Goal: Feedback & Contribution: Leave review/rating

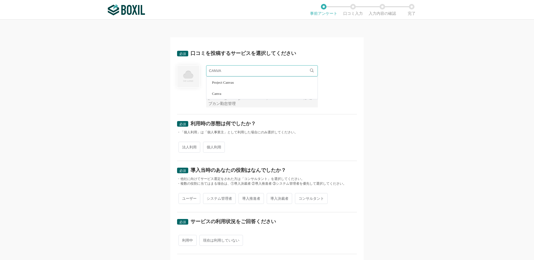
click at [215, 94] on span "Canva" at bounding box center [216, 94] width 9 height 4
type input "Canva"
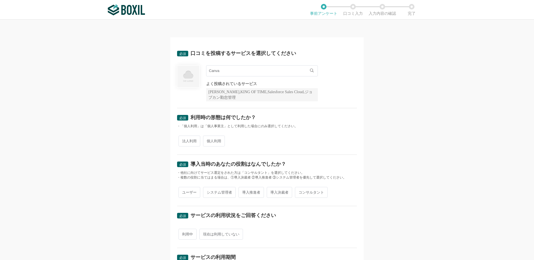
click at [212, 142] on span "個人利用" at bounding box center [214, 141] width 22 height 11
click at [208, 140] on input "個人利用" at bounding box center [207, 139] width 4 height 4
radio input "true"
click at [191, 192] on span "ユーザー" at bounding box center [190, 192] width 22 height 11
click at [184, 192] on input "ユーザー" at bounding box center [182, 190] width 4 height 4
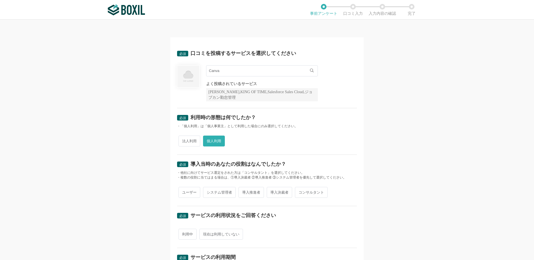
radio input "true"
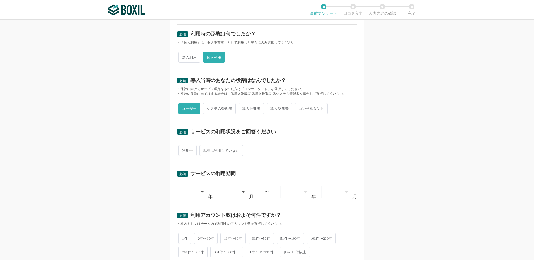
click at [188, 151] on span "利用中" at bounding box center [188, 150] width 18 height 11
click at [184, 150] on input "利用中" at bounding box center [182, 148] width 4 height 4
radio input "true"
click at [201, 191] on icon at bounding box center [202, 192] width 3 height 4
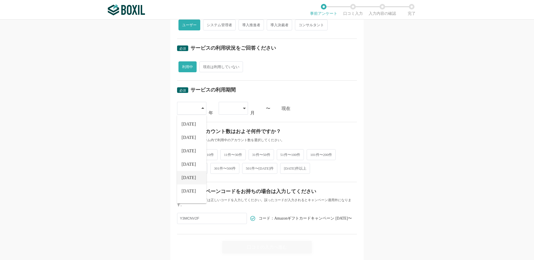
scroll to position [56, 0]
click at [191, 176] on li "[DATE]" at bounding box center [191, 175] width 29 height 13
click at [204, 107] on div "[DATE]" at bounding box center [191, 108] width 29 height 13
click at [190, 188] on li "[DATE]" at bounding box center [191, 188] width 29 height 13
click at [243, 106] on icon at bounding box center [244, 108] width 3 height 4
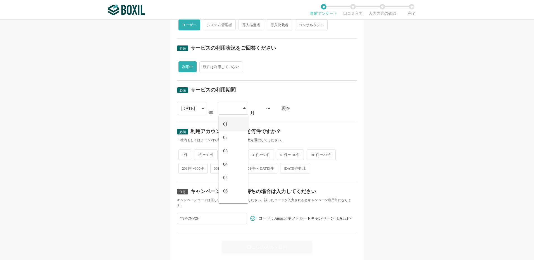
click at [230, 125] on li "01" at bounding box center [233, 124] width 29 height 13
click at [183, 156] on span "1件" at bounding box center [185, 154] width 13 height 11
click at [183, 153] on input "1件" at bounding box center [182, 152] width 4 height 4
radio input "true"
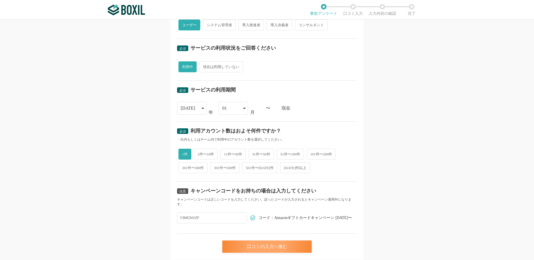
click at [272, 246] on div "口コミの入力へ進む" at bounding box center [266, 247] width 89 height 12
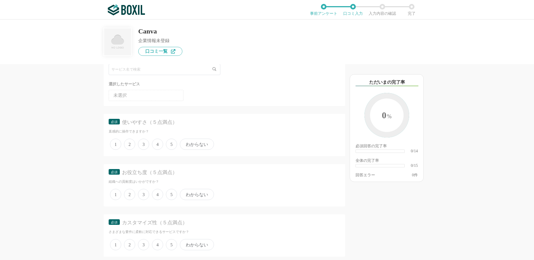
scroll to position [84, 0]
click at [146, 97] on span "3" at bounding box center [143, 95] width 11 height 11
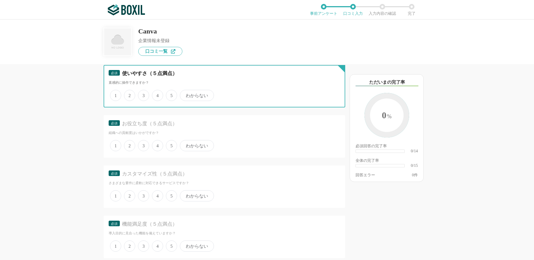
click at [143, 94] on input "3" at bounding box center [141, 93] width 4 height 4
radio input "true"
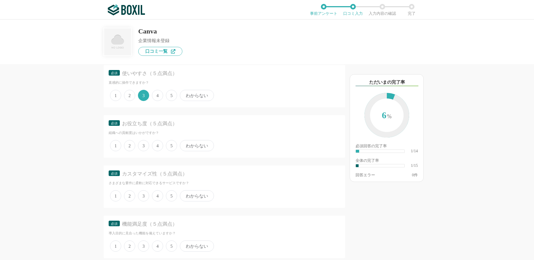
click at [157, 146] on span "4" at bounding box center [157, 145] width 11 height 11
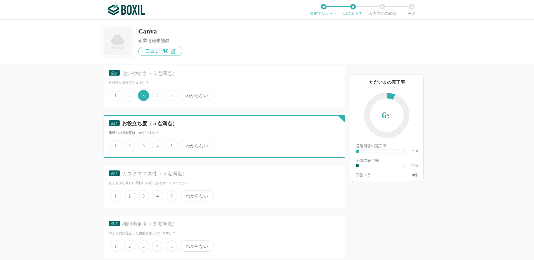
click at [157, 145] on input "4" at bounding box center [155, 143] width 4 height 4
radio input "true"
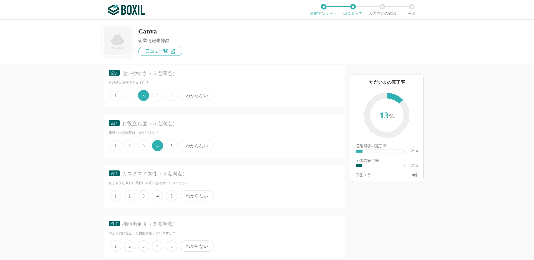
drag, startPoint x: 146, startPoint y: 196, endPoint x: 161, endPoint y: 194, distance: 14.9
click at [146, 195] on span "3" at bounding box center [143, 196] width 11 height 11
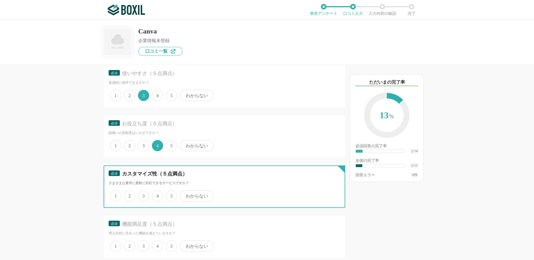
click at [143, 195] on input "3" at bounding box center [141, 193] width 4 height 4
radio input "true"
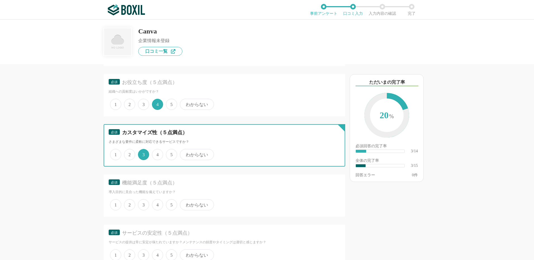
scroll to position [168, 0]
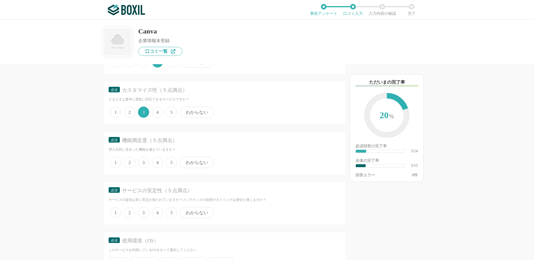
click at [157, 161] on span "4" at bounding box center [157, 162] width 11 height 11
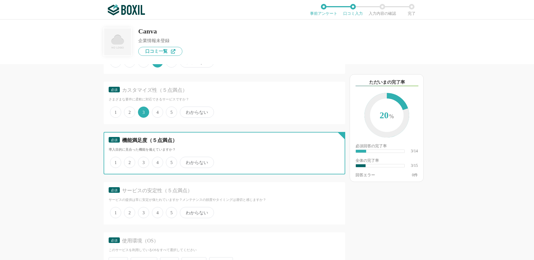
click at [157, 161] on input "4" at bounding box center [155, 160] width 4 height 4
radio input "true"
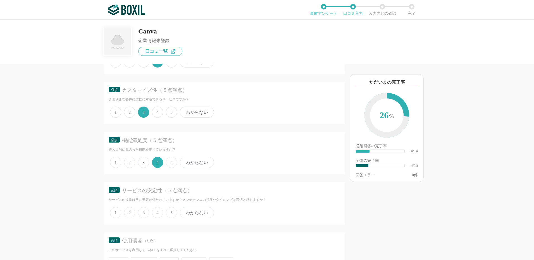
click at [158, 212] on span "4" at bounding box center [157, 212] width 11 height 11
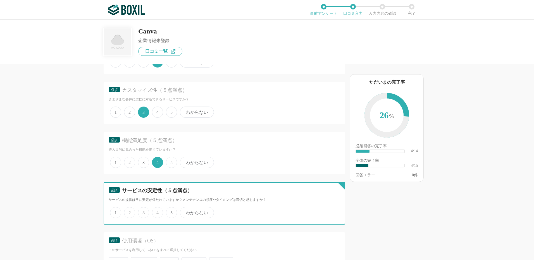
click at [157, 212] on input "4" at bounding box center [155, 210] width 4 height 4
radio input "true"
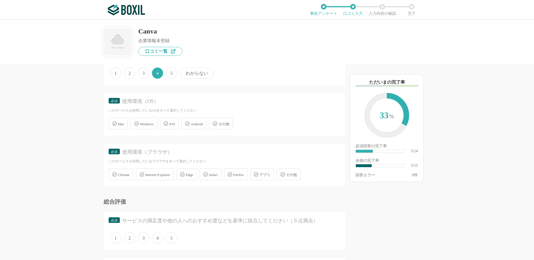
click at [153, 125] on span "Windows" at bounding box center [147, 124] width 14 height 4
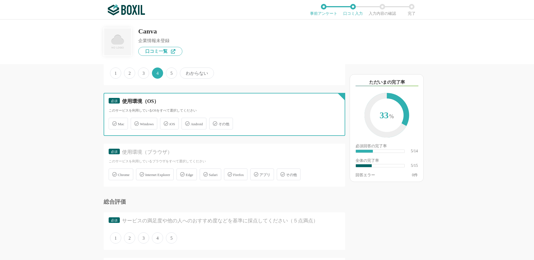
click at [136, 122] on input "Windows" at bounding box center [134, 121] width 4 height 4
checkbox input "true"
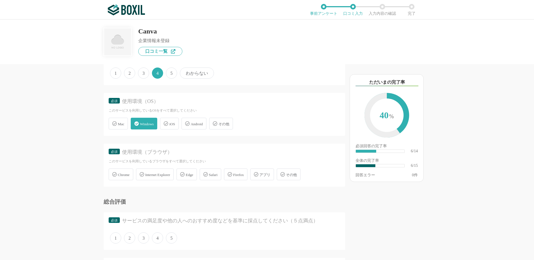
click at [177, 125] on div "iOS" at bounding box center [169, 124] width 18 height 12
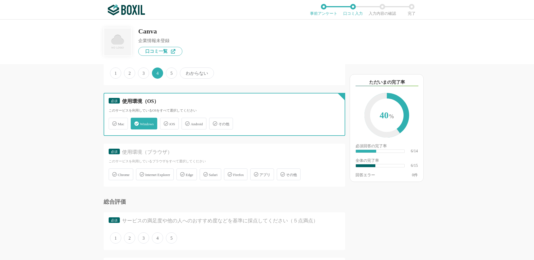
click at [165, 122] on input "iOS" at bounding box center [163, 121] width 4 height 4
checkbox input "true"
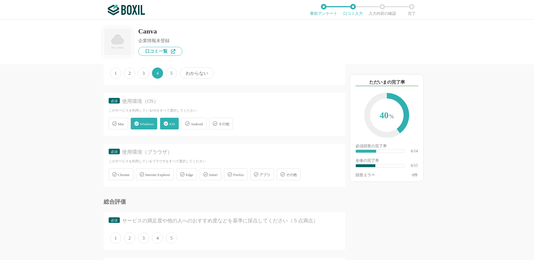
click at [129, 175] on span "Chrome" at bounding box center [124, 175] width 12 height 4
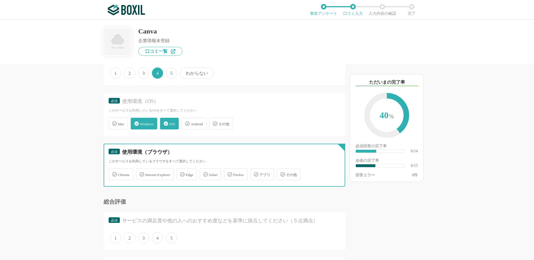
click at [113, 173] on input "Chrome" at bounding box center [112, 172] width 4 height 4
checkbox input "true"
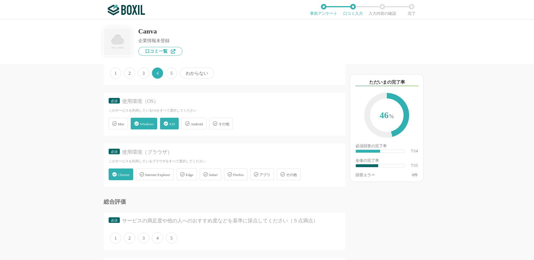
click at [208, 175] on icon at bounding box center [205, 174] width 4 height 4
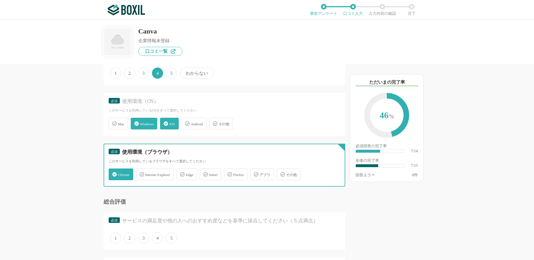
click at [205, 173] on input "Safari" at bounding box center [203, 172] width 4 height 4
checkbox input "true"
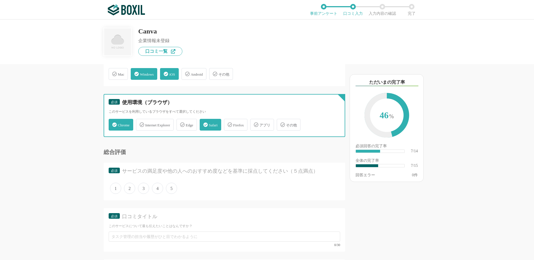
scroll to position [419, 0]
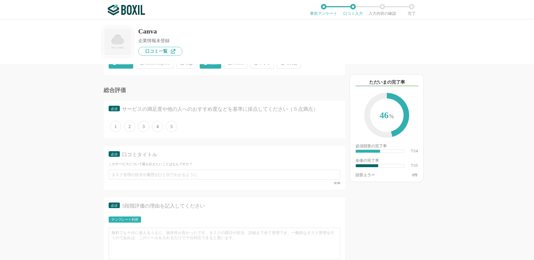
click at [172, 126] on span "5" at bounding box center [171, 126] width 11 height 11
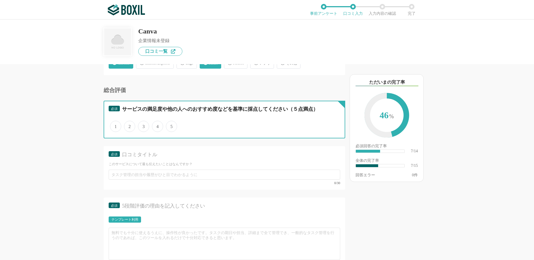
click at [171, 125] on input "5" at bounding box center [169, 124] width 4 height 4
radio input "true"
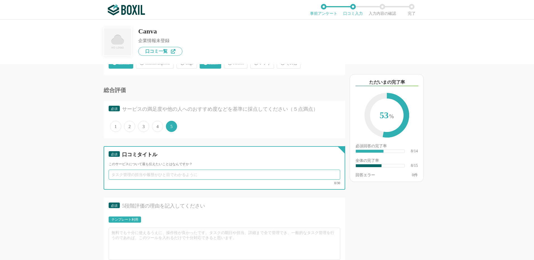
click at [129, 177] on input "text" at bounding box center [225, 175] width 232 height 10
paste input "デザイン初心者でもおしゃれに仕上がる便利ツール"
drag, startPoint x: 208, startPoint y: 177, endPoint x: 99, endPoint y: 184, distance: 109.5
click at [99, 184] on div "他のサービス・ツールと連携していますか？ ※複数選択可 例：Slack、Salesforce 選択したサービス 未選択 必須 使いやすさ（５点満点） 直感的に…" at bounding box center [205, 162] width 279 height 196
paste input "SNSが一気に華やぐ！おしゃれデザインが簡単"
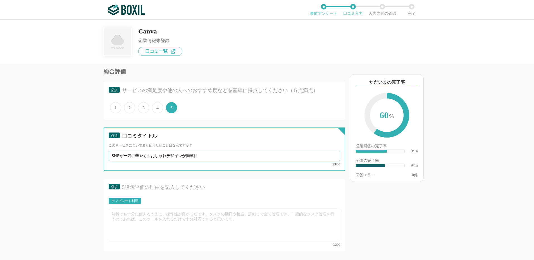
scroll to position [447, 0]
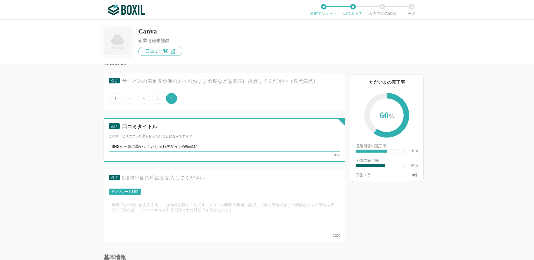
type input "SNSが一気に華やぐ！おしゃれデザインが簡単に"
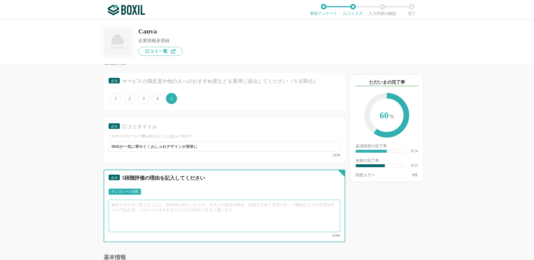
click at [125, 208] on textarea at bounding box center [225, 216] width 232 height 32
paste textarea "- デザインの知識がなくてもテンプレートでおしゃれに仕上がる - 日本語フォントや素材が豊富 - スマホでもPCでも使えるので便利 - 無料版でも十分使える"
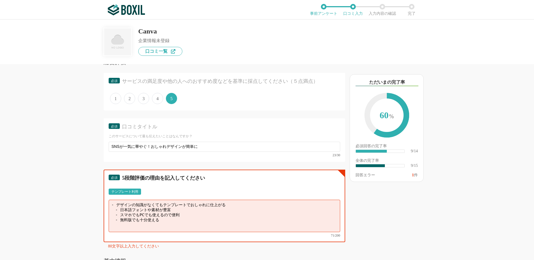
click at [116, 205] on textarea "- デザインの知識がなくてもテンプレートでおしゃれに仕上がる - 日本語フォントや素材が豊富 - スマホでもPCでも使えるので便利 - 無料版でも十分使える" at bounding box center [225, 216] width 232 height 32
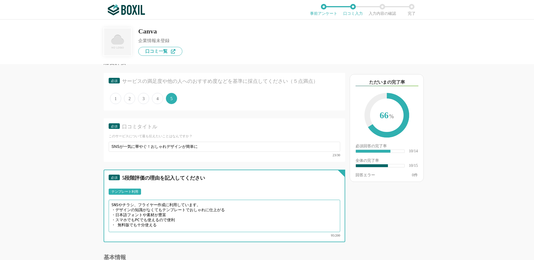
click at [115, 219] on textarea "SNSやチラシ、フライヤー作成に利用しています。 ・デザインの知識がなくてもテンプレートでおしゃれに仕上がる ・日本語フォントや素材が豊富 ・スマホでもPCで…" at bounding box center [225, 216] width 232 height 32
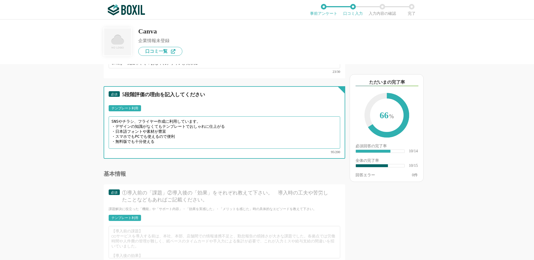
scroll to position [531, 0]
type textarea "SNSやチラシ、フライヤー作成に利用しています。 ・デザインの知識がなくてもテンプレートでおしゃれに仕上がる ・日本語フォントや素材が豊富 ・スマホでもPCで…"
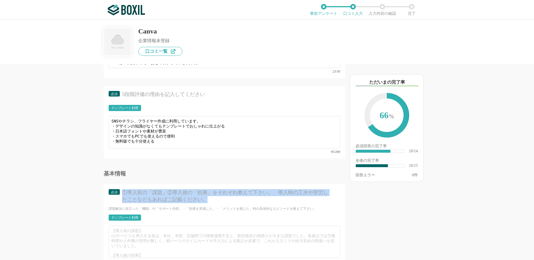
drag, startPoint x: 123, startPoint y: 190, endPoint x: 215, endPoint y: 199, distance: 92.4
click at [215, 199] on div "①導入前の「課題」②導入後の「効果」をそれぞれ教えて下さい。　導入時の工夫や苦労したことなどもあればご記載ください。" at bounding box center [226, 196] width 208 height 14
copy div "①導入前の「課題」②導入後の「効果」をそれぞれ教えて下さい。　導入時の工夫や苦労したことなどもあればご記載ください。"
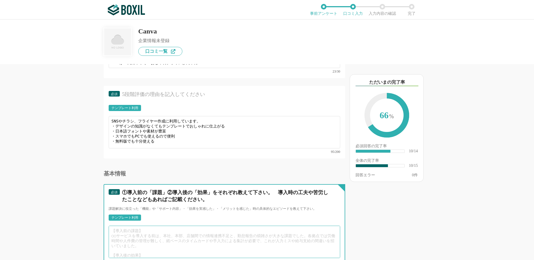
click at [121, 231] on textarea at bounding box center [225, 242] width 232 height 32
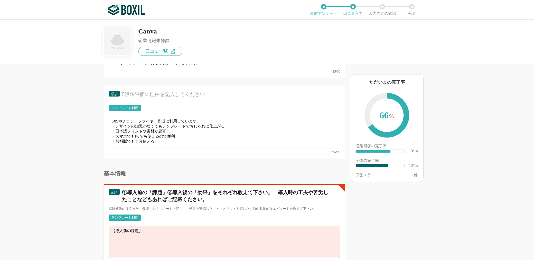
click at [120, 235] on textarea "【導入前の課題】" at bounding box center [225, 242] width 232 height 32
paste textarea "趣味やイベントの案内を作るときに、WordやPowerPointでは限界があり、見栄えがいまひとつだった デザインソフト（Illustratorなど）はハード…"
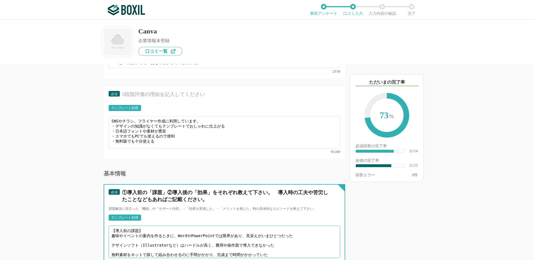
click at [111, 233] on textarea "【導入前の課題】 趣味やイベントの案内を作るときに、WordやPowerPointでは限界があり、見栄えがいまひとつだった デザインソフト（Illustrat…" at bounding box center [225, 242] width 232 height 32
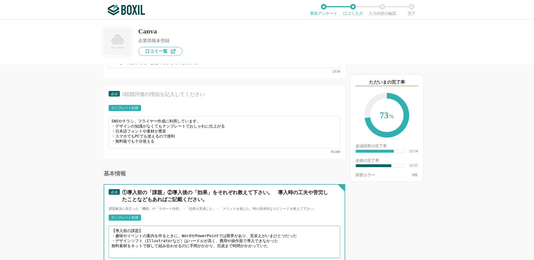
click at [110, 240] on textarea "【導入前の課題】 ・趣味やイベントの案内を作るときに、WordやPowerPointでは限界があり、見栄えがいまひとつだった ・デザインソフト（Illustr…" at bounding box center [225, 242] width 232 height 32
click at [116, 246] on textarea "【導入前の課題】 ・趣味やイベントの案内を作るときに、WordやPowerPointでは限界があり、見栄えがいまひとつだった ・デザインソフト（Illustr…" at bounding box center [225, 242] width 232 height 32
drag, startPoint x: 280, startPoint y: 243, endPoint x: 283, endPoint y: 242, distance: 3.1
click at [280, 242] on textarea "【導入前の課題】 ・趣味やイベントの案内を作るときに、WordやPowerPointでは限界があり、見栄えがいまひとつだった ・デザインソフト（Illustr…" at bounding box center [225, 242] width 232 height 32
paste textarea "SNS投稿の画像がシンプルすぎて映えなかった 写真に文字を入れるだけでもセンスがなく、デザイン的に物足りなかった PhotoshopやIllustratorを…"
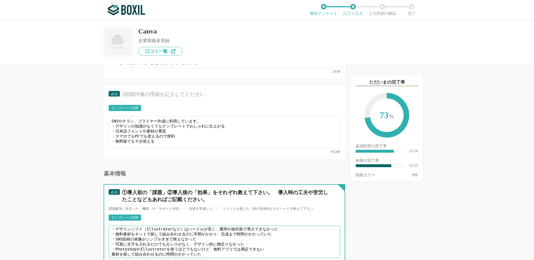
scroll to position [8, 0]
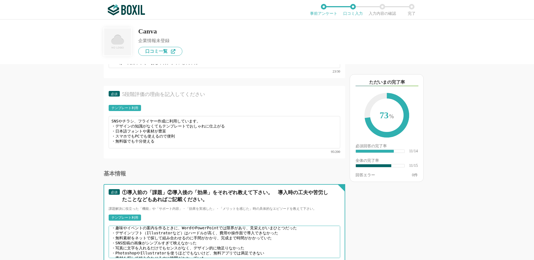
click at [215, 247] on textarea "【導入前の課題】 ・趣味やイベントの案内を作るときに、WordやPowerPointでは限界があり、見栄えがいまひとつだった ・デザインソフト（Illustr…" at bounding box center [225, 242] width 232 height 32
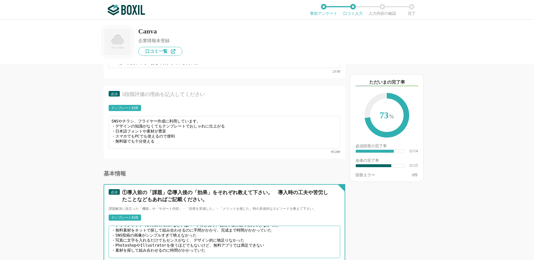
scroll to position [17, 0]
drag, startPoint x: 147, startPoint y: 245, endPoint x: 160, endPoint y: 246, distance: 13.2
click at [148, 245] on textarea "【導入前の課題】 ・趣味やイベントの案内を作るときに、WordやPowerPointでは限界があり、見栄えがいまひとつだった ・デザインソフト（Illustr…" at bounding box center [225, 242] width 232 height 32
paste textarea "テンプレートを活用するだけで、プロが作ったようなチラシ・フライヤーを短時間で作れるようになった SNS投稿から印刷物まで一貫してデザインでき、統一感を持たせや…"
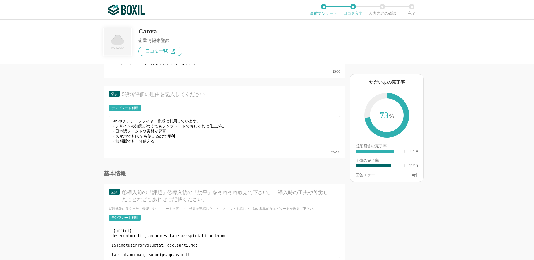
scroll to position [47, 0]
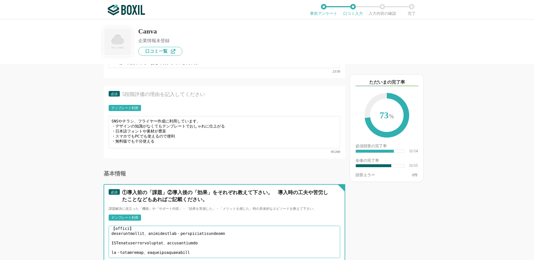
click at [312, 245] on textarea at bounding box center [225, 242] width 232 height 32
paste textarea "最初はテンプレートが多すぎて、どれを選べばいいか迷った フォントや色を自分の好みに合わせてカスタマイズするのに少し慣れが必要だった スマホよりPCのほうが編集…"
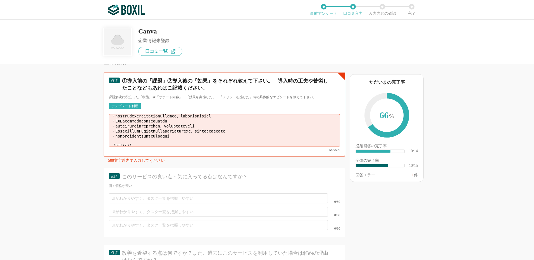
scroll to position [28, 0]
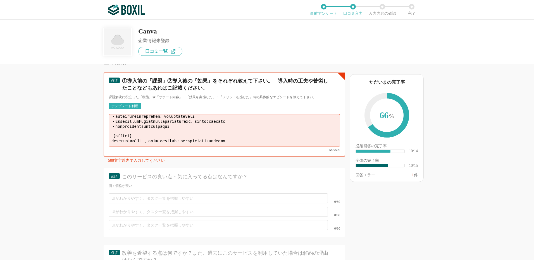
click at [110, 126] on textarea at bounding box center [225, 130] width 232 height 32
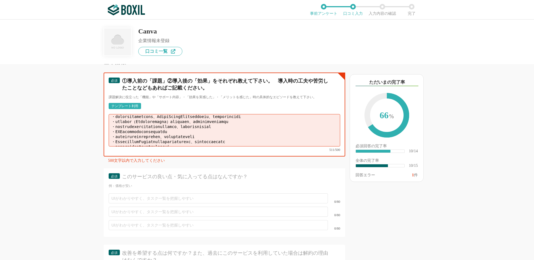
scroll to position [51, 0]
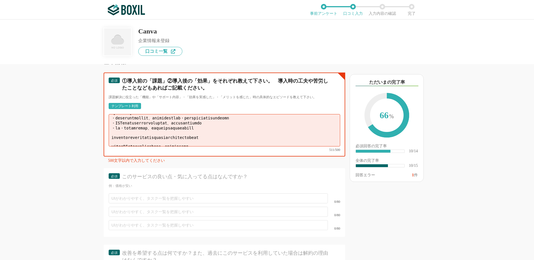
drag, startPoint x: 212, startPoint y: 114, endPoint x: 123, endPoint y: 117, distance: 89.5
click at [123, 117] on textarea at bounding box center [225, 130] width 232 height 32
click at [113, 118] on textarea at bounding box center [225, 130] width 232 height 32
drag, startPoint x: 130, startPoint y: 121, endPoint x: 360, endPoint y: 148, distance: 232.1
click at [285, 142] on div "511/500" at bounding box center [225, 132] width 232 height 37
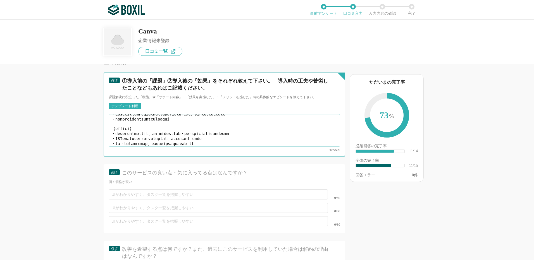
scroll to position [31, 0]
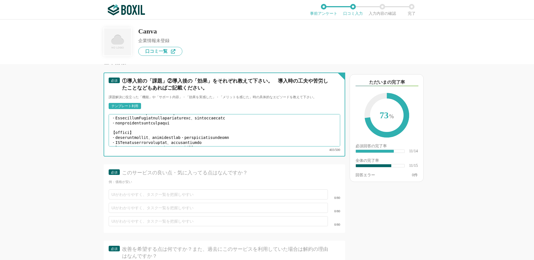
click at [114, 135] on textarea at bounding box center [225, 130] width 232 height 32
paste textarea "スマホよりPCのほうが編集しやすいと気づき、使い分けるようにした"
click at [252, 136] on textarea at bounding box center [225, 130] width 232 height 32
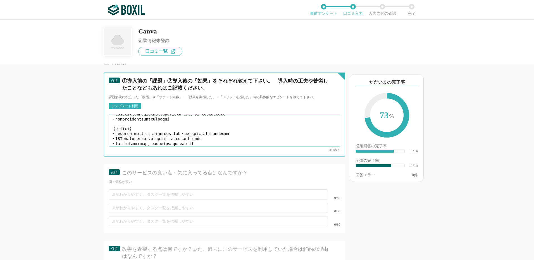
paste textarea "フォントや色を自分の好みに合わせてカスタマイズするのに少し慣れが必要だった"
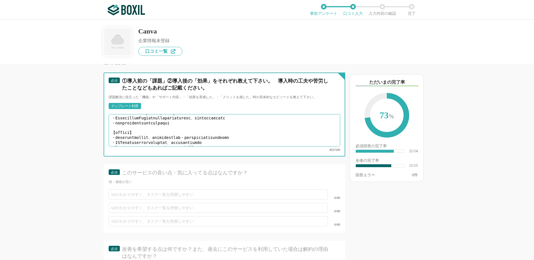
click at [302, 123] on textarea at bounding box center [225, 130] width 232 height 32
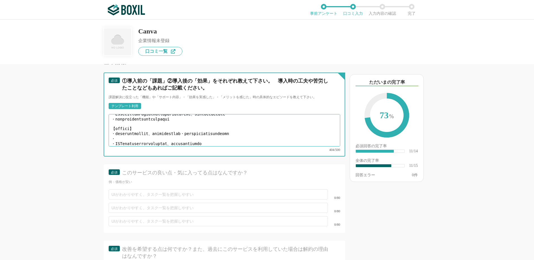
paste textarea "テンプレートを選ぶだけで「それっぽい」おしゃれな投稿が作れるようになった"
click at [263, 124] on textarea at bounding box center [225, 130] width 232 height 32
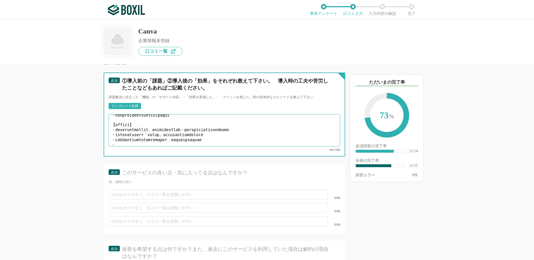
paste textarea "写真と文字を組み合わせる作業が直感的で、SNS投稿の準備がスピーディーになった"
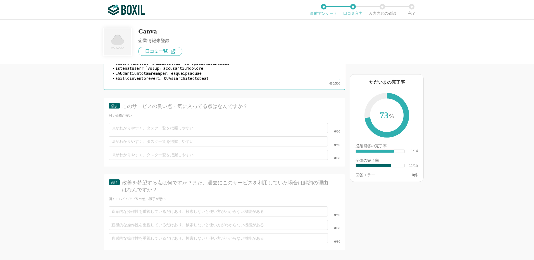
scroll to position [671, 0]
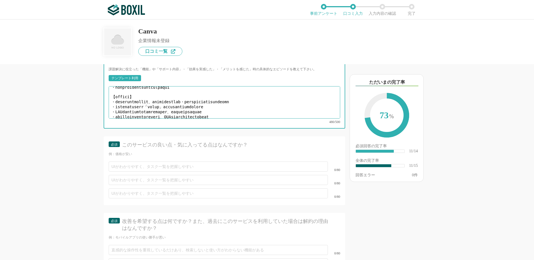
type textarea "【導入前の課題】 ・趣味やイベントの案内を作るときに、WordやPowerPointでは限界があり、見栄えがいまひとつだった ・デザインソフト（Illustr…"
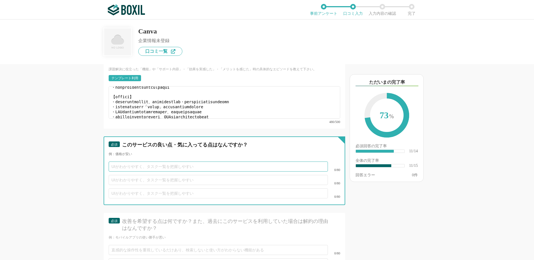
click at [136, 162] on input "text" at bounding box center [218, 167] width 219 height 10
paste input "SNS用、チラシ用、プレゼン用などジャンルごとにテンプレートが揃っていて、デザイン初心者でもすぐに形になる。"
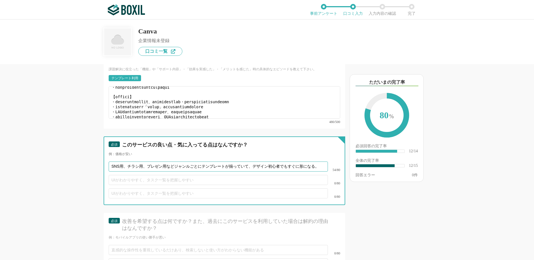
type input "SNS用、チラシ用、プレゼン用などジャンルごとにテンプレートが揃っていて、デザイン初心者でもすぐに形になる。"
click at [128, 175] on input "text" at bounding box center [218, 180] width 219 height 10
paste input "文字を入れ替えたり写真を差し替えるだけで完成度の高いデザインが作れる。PCでもスマホでも操作しやすい。"
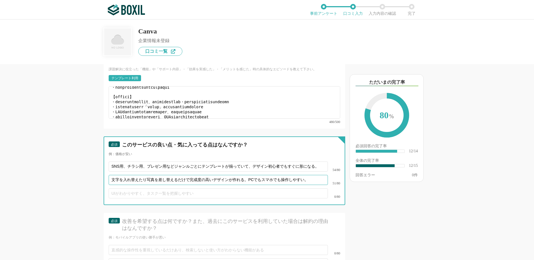
type input "文字を入れ替えたり写真を差し替えるだけで完成度の高いデザインが作れる。PCでもスマホでも操作しやすい。"
click at [125, 189] on input "text" at bounding box center [218, 194] width 219 height 10
paste input "無料版でも写真・イラスト素材やフォントが豊富にあり、個人利用なら十分満足できる。"
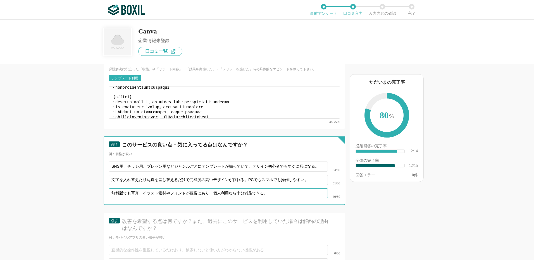
type input "無料版でも写真・イラスト素材やフォントが豊富にあり、個人利用なら十分満足できる。"
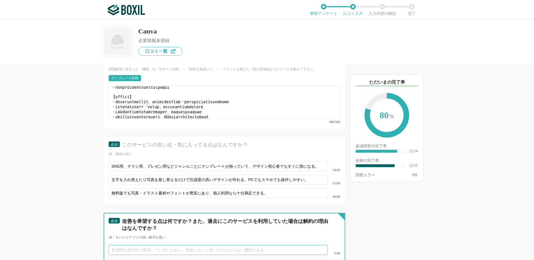
click at [117, 245] on input "text" at bounding box center [218, 250] width 219 height 10
paste input "使いたいと思った写真やフォントが有料（Pro限定）なことが多く、少し物足りなく感じる。"
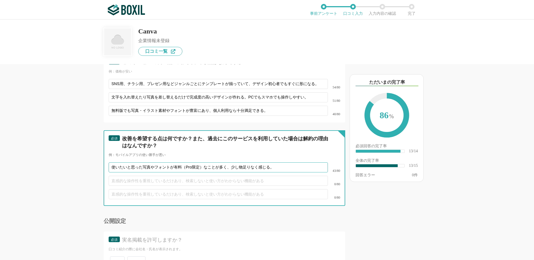
scroll to position [755, 0]
type input "使いたいと思った写真やフォントが有料（Pro限定）なことが多く、少し物足りなく感じる。"
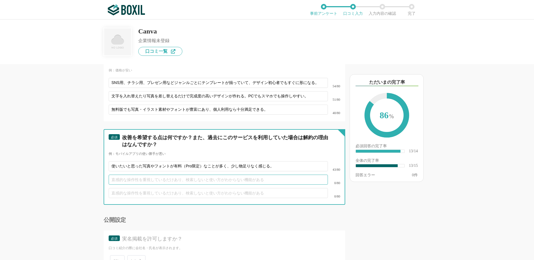
click at [128, 175] on input "text" at bounding box center [218, 180] width 219 height 10
paste input "フライヤーやチラシを印刷する際、サイズや余白の細かい設定がややわかりにくい。"
type input "フライヤーやチラシを印刷する際、サイズや余白の細かい設定がややわかりにくい。"
click at [139, 188] on input "text" at bounding box center [218, 193] width 219 height 10
paste input "Illustratorのように細部まで思い通りに編集できるわけではないので、凝ったデザインを作りたいときは不便に感じる。"
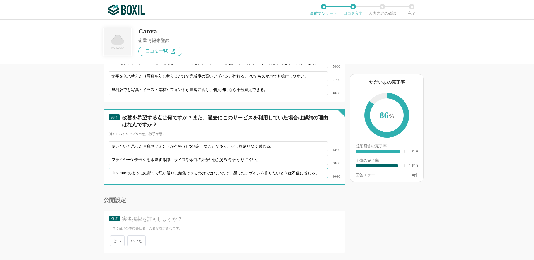
scroll to position [790, 0]
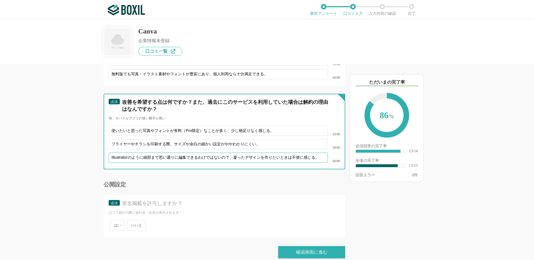
type input "Illustratorのように細部まで思い通りに編集できるわけではないので、凝ったデザインを作りたいときは不便に感じる。"
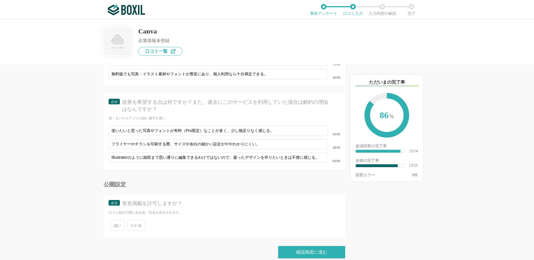
click at [139, 220] on span "いいえ" at bounding box center [136, 225] width 18 height 11
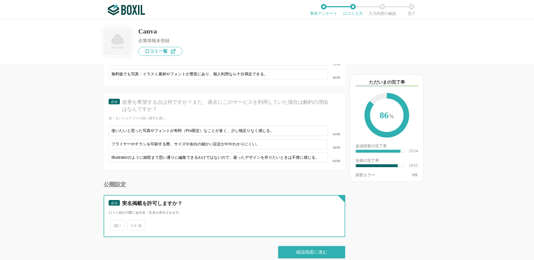
click at [132, 221] on input "いいえ" at bounding box center [131, 223] width 4 height 4
radio input "true"
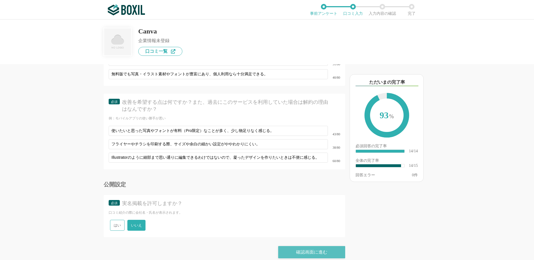
click at [324, 246] on div "確認画面に進む" at bounding box center [311, 252] width 67 height 12
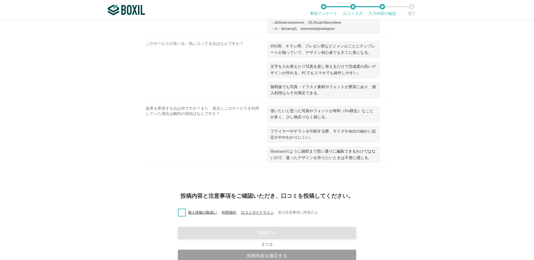
scroll to position [531, 0]
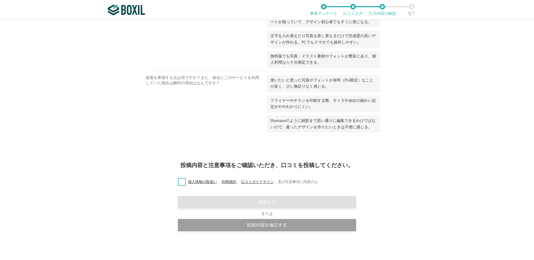
click at [182, 185] on label "個人情報の取扱い 、 利用規約 、 口コミガイドライン 、 及び注意事項に同意の上" at bounding box center [246, 182] width 144 height 6
click at [0, 0] on input "個人情報の取扱い 、 利用規約 、 口コミガイドライン 、 及び注意事項に同意の上" at bounding box center [0, 0] width 0 height 0
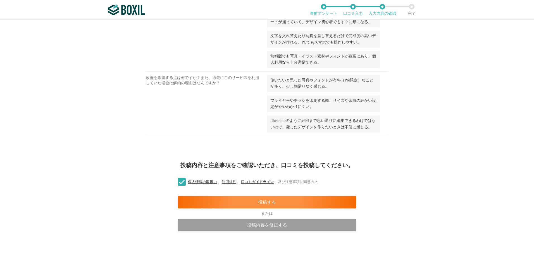
scroll to position [569, 0]
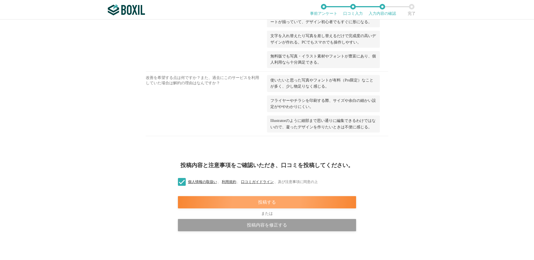
click at [260, 204] on div "投稿する" at bounding box center [267, 202] width 178 height 12
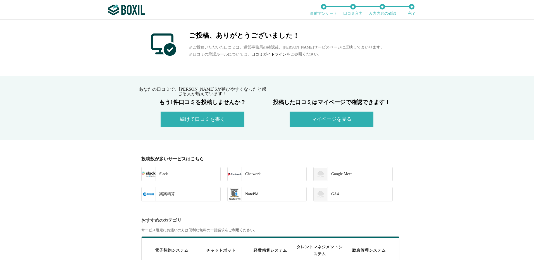
click at [212, 121] on button "続けて口コミを書く" at bounding box center [203, 119] width 84 height 15
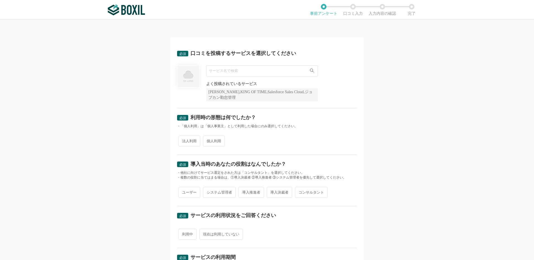
click at [222, 71] on input "text" at bounding box center [262, 70] width 112 height 11
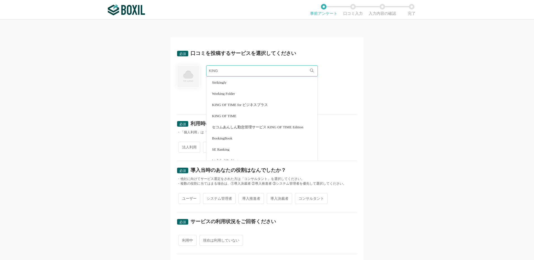
click at [229, 115] on span "KING OF TIME" at bounding box center [224, 116] width 24 height 4
type input "KING OF TIME"
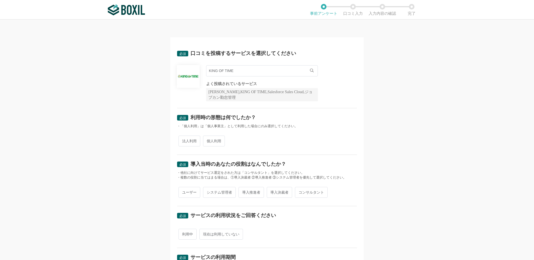
click at [182, 141] on span "法人利用" at bounding box center [190, 141] width 22 height 11
click at [182, 140] on input "法人利用" at bounding box center [182, 139] width 4 height 4
radio input "true"
click at [186, 192] on span "ユーザー" at bounding box center [190, 192] width 22 height 11
click at [194, 192] on span "ユーザー" at bounding box center [190, 192] width 22 height 11
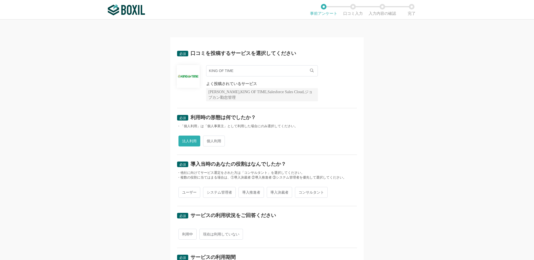
click at [184, 192] on input "ユーザー" at bounding box center [182, 190] width 4 height 4
radio input "true"
click at [187, 235] on span "利用中" at bounding box center [188, 234] width 18 height 11
click at [184, 234] on input "利用中" at bounding box center [182, 232] width 4 height 4
radio input "true"
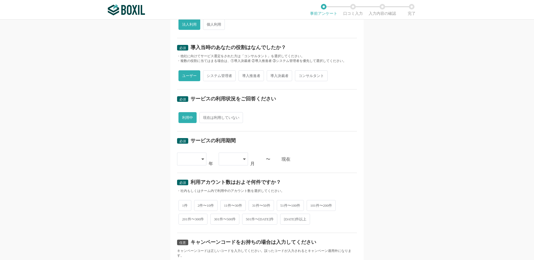
scroll to position [168, 0]
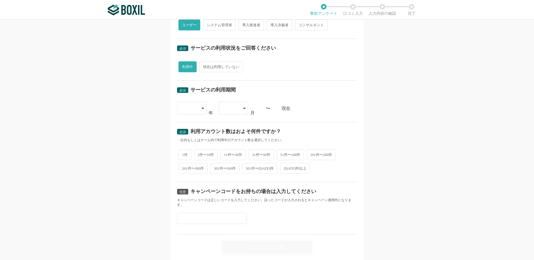
click at [201, 108] on icon at bounding box center [202, 108] width 3 height 1
click at [191, 177] on li "[DATE]" at bounding box center [191, 176] width 29 height 13
click at [204, 107] on div "[DATE]" at bounding box center [191, 108] width 29 height 13
drag, startPoint x: 188, startPoint y: 162, endPoint x: 211, endPoint y: 124, distance: 44.2
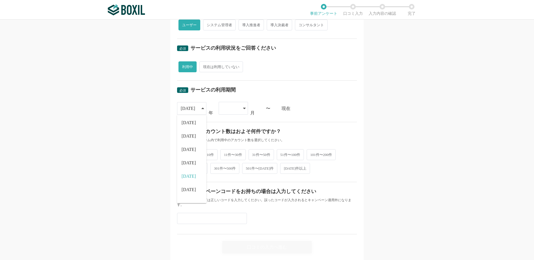
click at [188, 161] on span "[DATE]" at bounding box center [189, 163] width 15 height 4
click at [240, 107] on div at bounding box center [233, 108] width 29 height 13
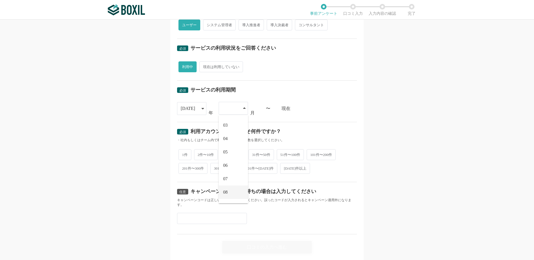
scroll to position [77, 0]
click at [226, 154] on span "09" at bounding box center [225, 154] width 4 height 4
click at [202, 152] on span "2件〜10件" at bounding box center [206, 154] width 24 height 11
click at [199, 152] on input "2件〜10件" at bounding box center [198, 152] width 4 height 4
radio input "true"
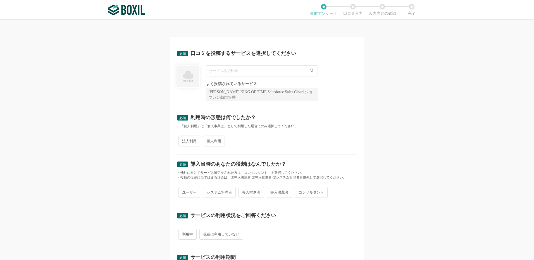
click at [222, 71] on input "text" at bounding box center [262, 70] width 112 height 11
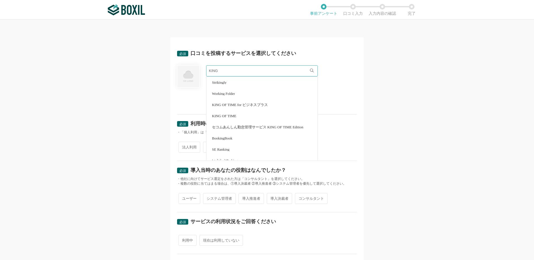
click at [238, 116] on li "KING OF TIME" at bounding box center [262, 115] width 111 height 11
type input "KING OF TIME"
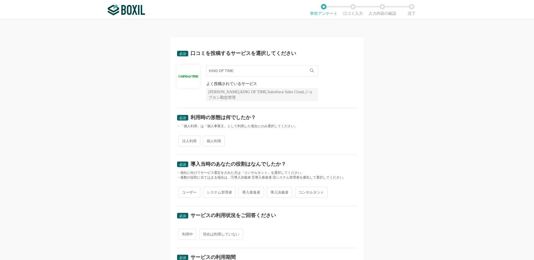
click at [188, 142] on span "法人利用" at bounding box center [190, 141] width 22 height 11
click at [184, 140] on input "法人利用" at bounding box center [182, 139] width 4 height 4
radio input "true"
drag, startPoint x: 185, startPoint y: 195, endPoint x: 184, endPoint y: 206, distance: 11.3
click at [185, 195] on span "ユーザー" at bounding box center [190, 192] width 22 height 11
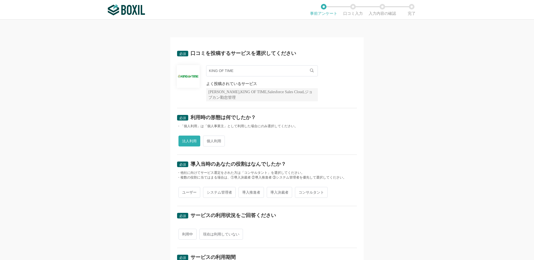
click at [184, 192] on input "ユーザー" at bounding box center [182, 190] width 4 height 4
radio input "true"
click at [186, 236] on span "利用中" at bounding box center [188, 234] width 18 height 11
click at [184, 234] on input "利用中" at bounding box center [182, 232] width 4 height 4
radio input "true"
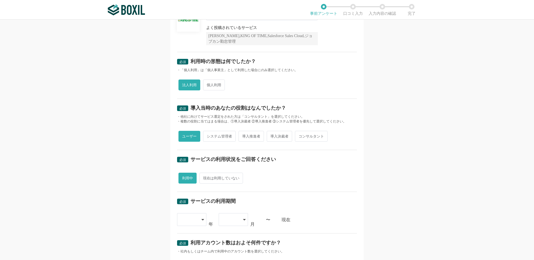
scroll to position [112, 0]
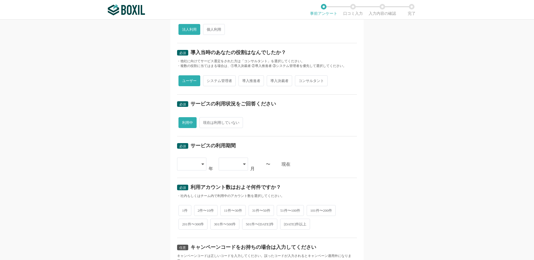
click at [201, 165] on icon at bounding box center [202, 164] width 3 height 1
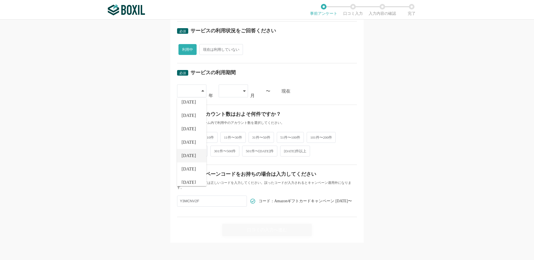
scroll to position [28, 0]
click at [189, 159] on span "[DATE]" at bounding box center [189, 159] width 15 height 4
click at [241, 90] on div at bounding box center [233, 91] width 29 height 13
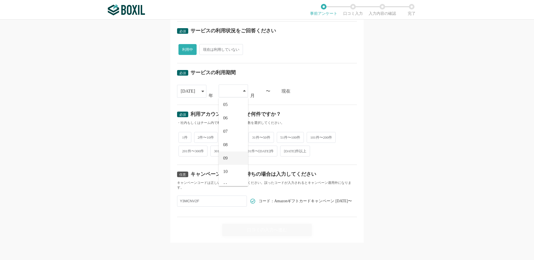
click at [231, 159] on li "09" at bounding box center [233, 158] width 29 height 13
drag, startPoint x: 201, startPoint y: 138, endPoint x: 206, endPoint y: 145, distance: 8.7
click at [202, 137] on span "2件〜10件" at bounding box center [206, 137] width 24 height 11
click at [199, 136] on input "2件〜10件" at bounding box center [198, 134] width 4 height 4
radio input "true"
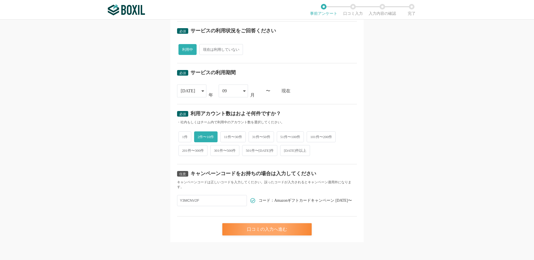
click at [249, 233] on div "口コミの入力へ進む" at bounding box center [266, 230] width 89 height 12
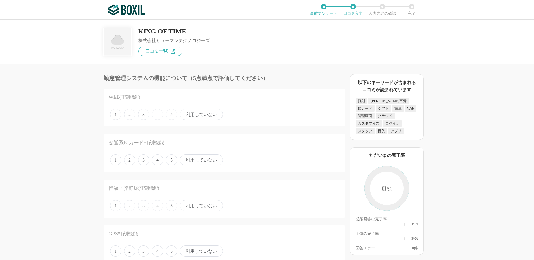
click at [171, 116] on span "5" at bounding box center [171, 114] width 11 height 11
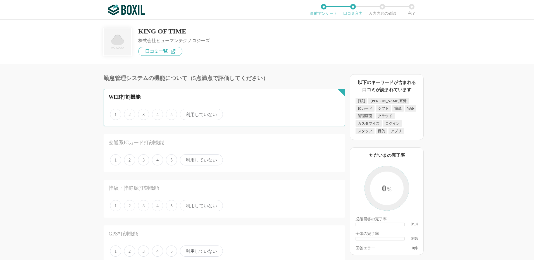
click at [171, 113] on input "5" at bounding box center [169, 112] width 4 height 4
radio input "true"
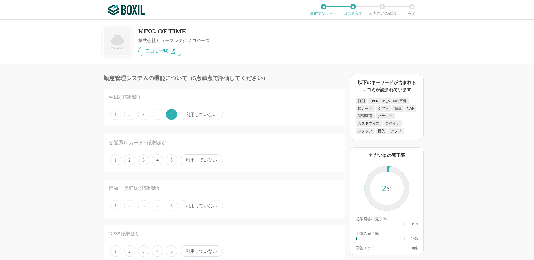
click at [193, 161] on span "利用していない" at bounding box center [201, 160] width 43 height 11
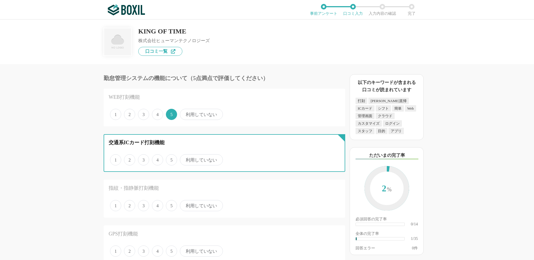
click at [185, 159] on input "利用していない" at bounding box center [183, 157] width 4 height 4
radio input "true"
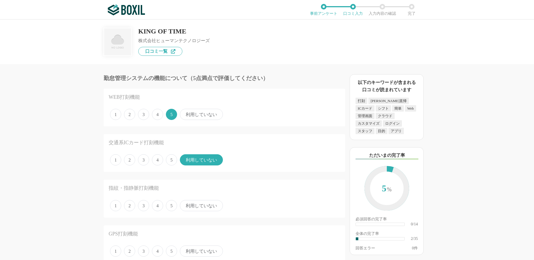
drag, startPoint x: 196, startPoint y: 207, endPoint x: 164, endPoint y: 209, distance: 32.2
click at [196, 207] on span "利用していない" at bounding box center [201, 205] width 43 height 11
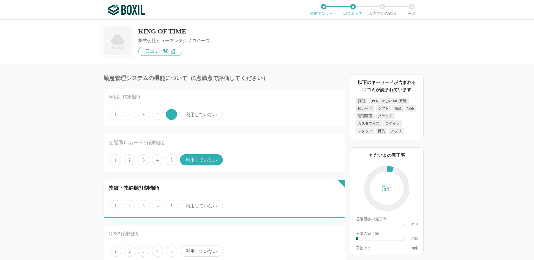
click at [185, 205] on input "利用していない" at bounding box center [183, 203] width 4 height 4
radio input "true"
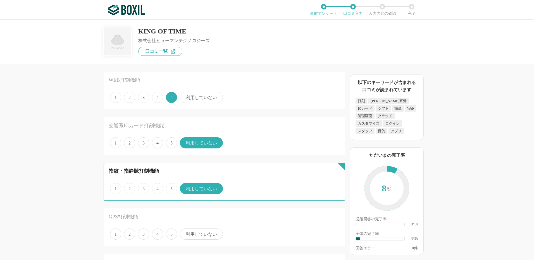
scroll to position [56, 0]
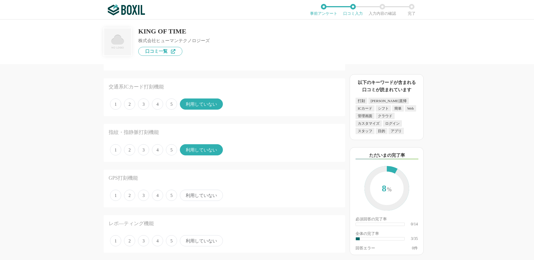
click at [196, 194] on span "利用していない" at bounding box center [201, 195] width 43 height 11
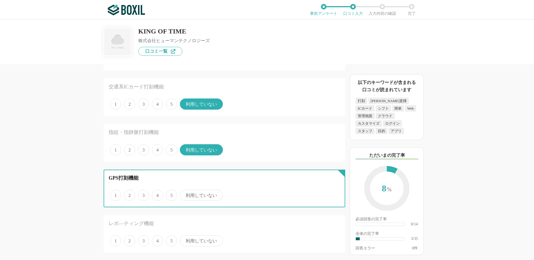
click at [185, 194] on input "利用していない" at bounding box center [183, 193] width 4 height 4
radio input "true"
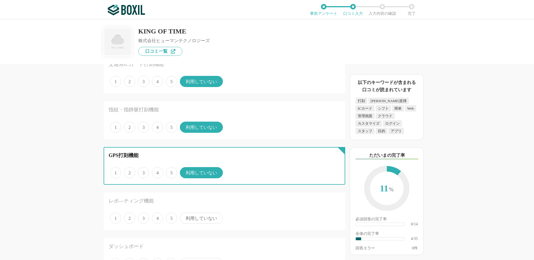
scroll to position [112, 0]
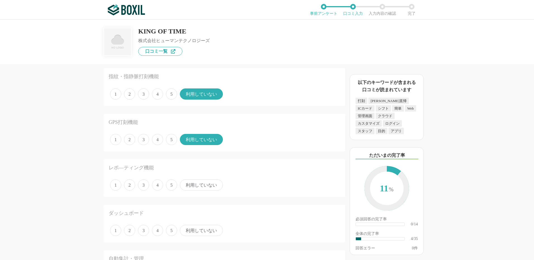
click at [201, 184] on span "利用していない" at bounding box center [201, 185] width 43 height 11
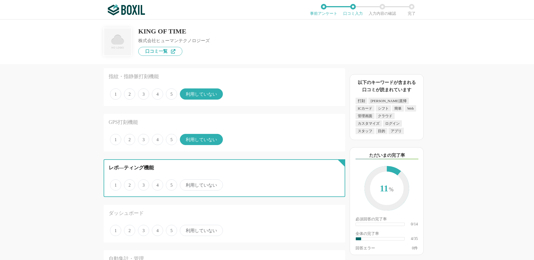
click at [185, 184] on input "利用していない" at bounding box center [183, 183] width 4 height 4
radio input "true"
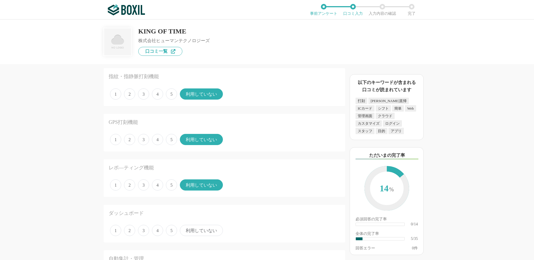
click at [193, 230] on span "利用していない" at bounding box center [201, 230] width 43 height 11
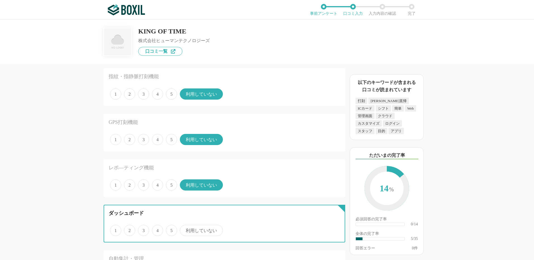
click at [185, 230] on input "利用していない" at bounding box center [183, 228] width 4 height 4
radio input "true"
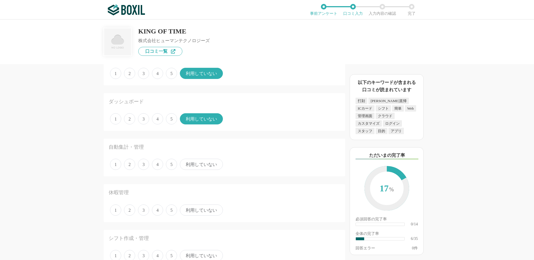
click at [191, 164] on span "利用していない" at bounding box center [201, 164] width 43 height 11
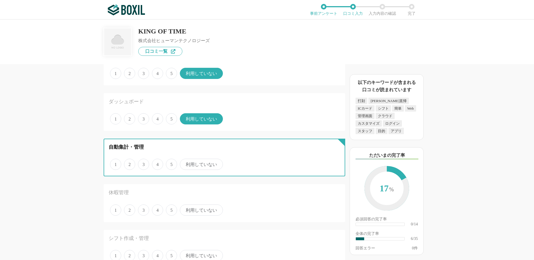
click at [185, 163] on input "利用していない" at bounding box center [183, 162] width 4 height 4
radio input "true"
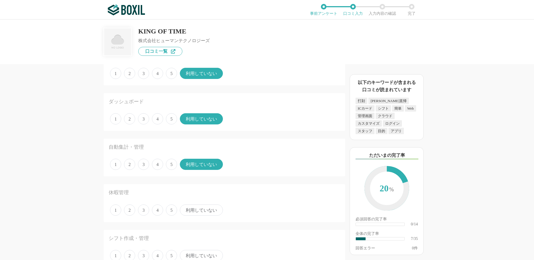
click at [187, 208] on span "利用していない" at bounding box center [201, 210] width 43 height 11
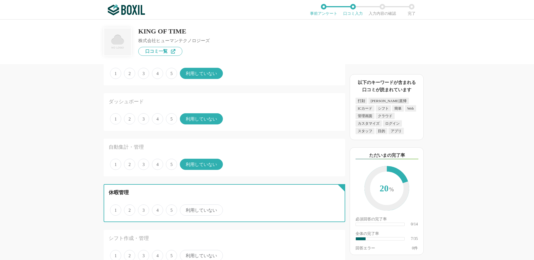
click at [185, 208] on input "利用していない" at bounding box center [183, 208] width 4 height 4
radio input "true"
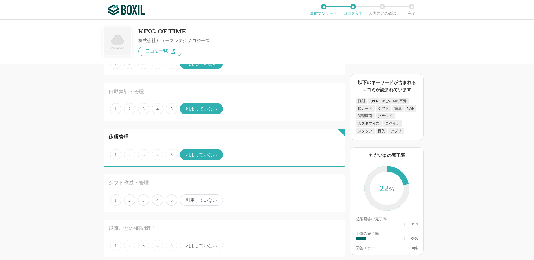
scroll to position [335, 0]
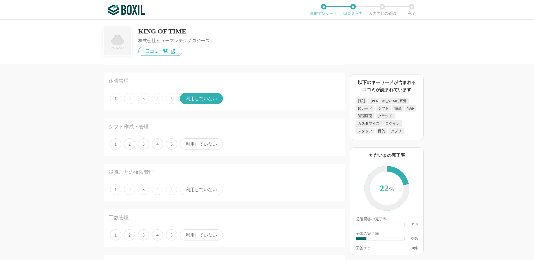
click at [170, 146] on span "5" at bounding box center [171, 144] width 11 height 11
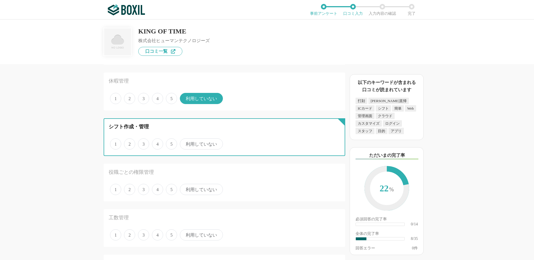
click at [170, 143] on input "5" at bounding box center [169, 141] width 4 height 4
radio input "true"
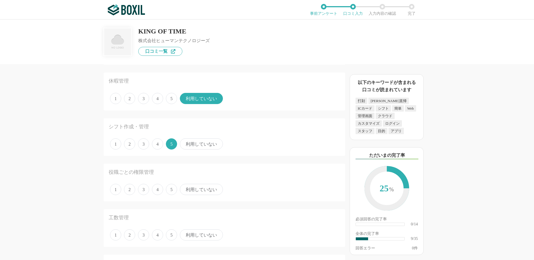
drag, startPoint x: 173, startPoint y: 190, endPoint x: 174, endPoint y: 196, distance: 5.9
click at [173, 190] on span "5" at bounding box center [171, 189] width 11 height 11
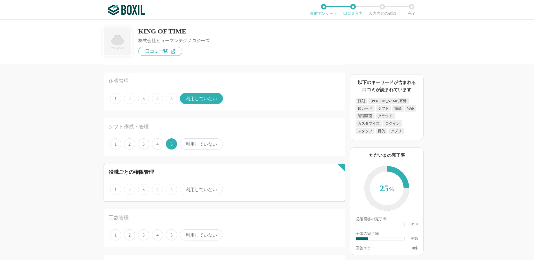
click at [171, 189] on input "5" at bounding box center [169, 187] width 4 height 4
radio input "true"
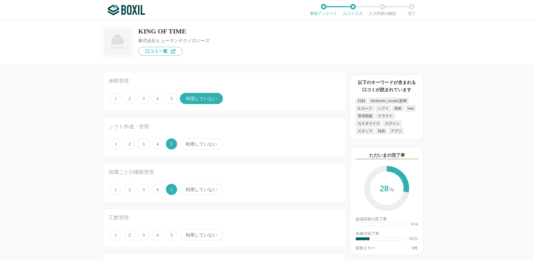
click at [192, 238] on span "利用していない" at bounding box center [201, 235] width 43 height 11
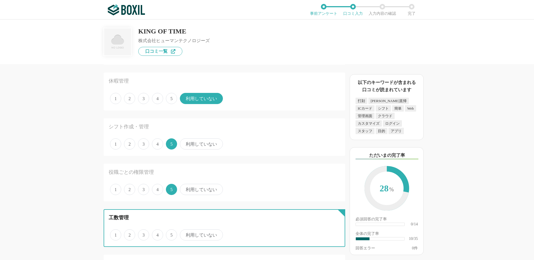
click at [185, 234] on input "利用していない" at bounding box center [183, 233] width 4 height 4
radio input "true"
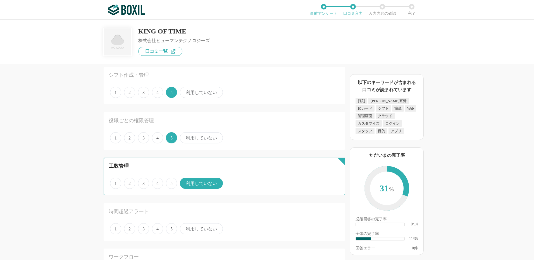
scroll to position [447, 0]
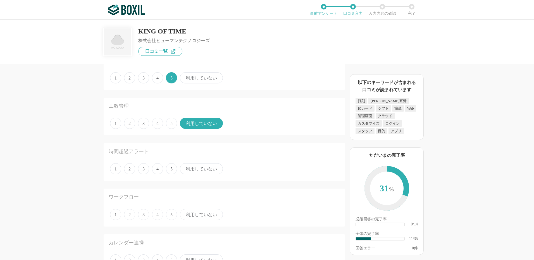
click at [193, 170] on span "利用していない" at bounding box center [201, 168] width 43 height 11
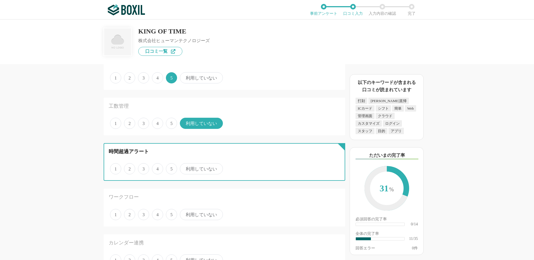
click at [185, 168] on input "利用していない" at bounding box center [183, 166] width 4 height 4
radio input "true"
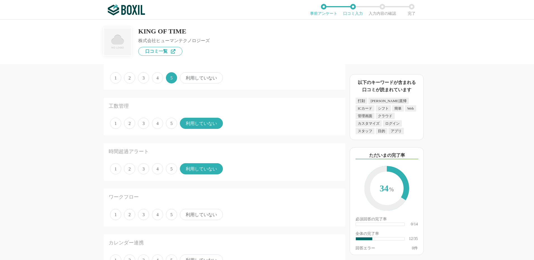
drag, startPoint x: 200, startPoint y: 214, endPoint x: 178, endPoint y: 214, distance: 22.1
click at [200, 213] on span "利用していない" at bounding box center [201, 214] width 43 height 11
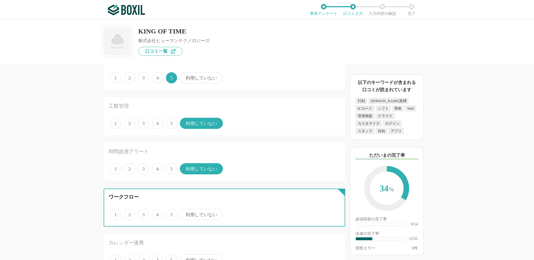
click at [185, 213] on input "利用していない" at bounding box center [183, 212] width 4 height 4
radio input "true"
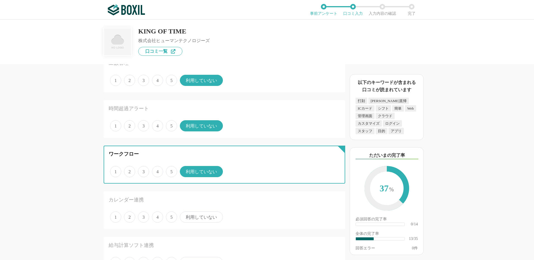
scroll to position [531, 0]
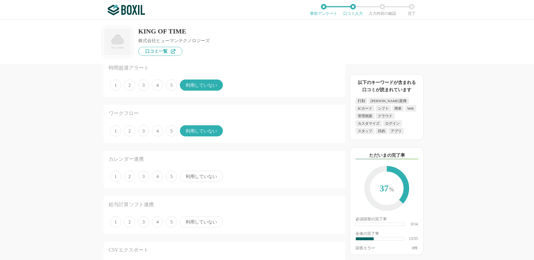
click at [199, 179] on span "利用していない" at bounding box center [201, 176] width 43 height 11
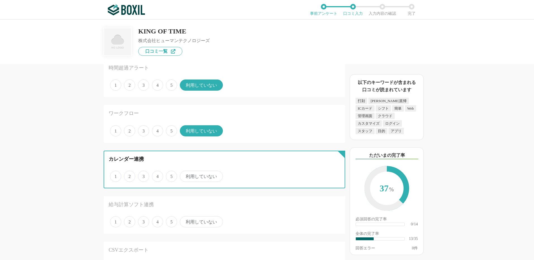
click at [185, 176] on input "利用していない" at bounding box center [183, 174] width 4 height 4
radio input "true"
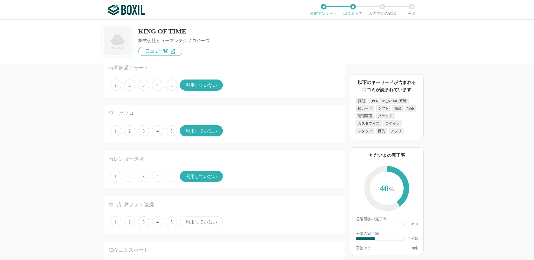
click at [196, 223] on span "利用していない" at bounding box center [201, 222] width 43 height 11
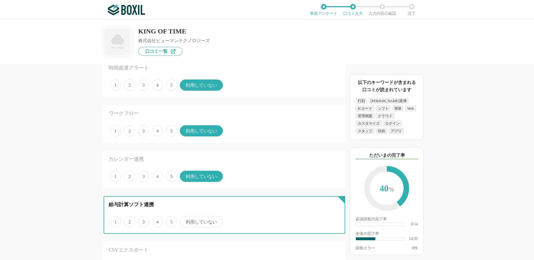
click at [185, 221] on input "利用していない" at bounding box center [183, 219] width 4 height 4
radio input "true"
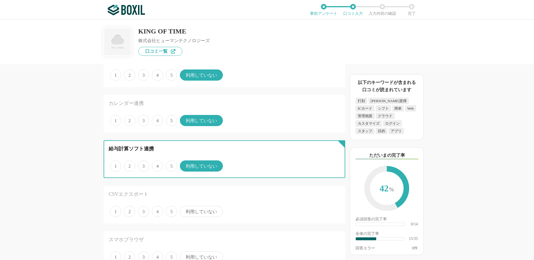
scroll to position [615, 0]
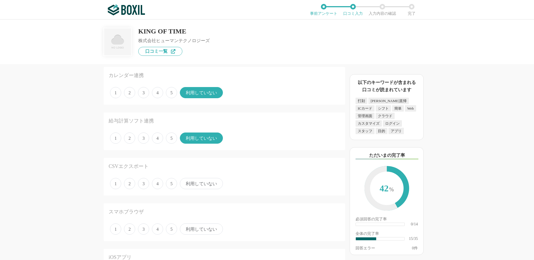
click at [199, 182] on span "利用していない" at bounding box center [201, 183] width 43 height 11
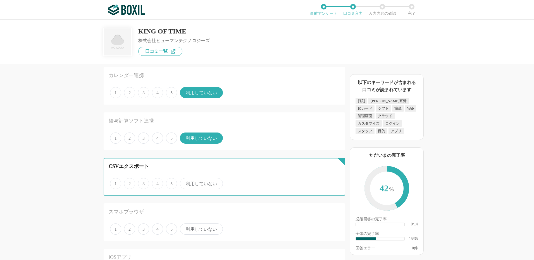
click at [185, 182] on input "利用していない" at bounding box center [183, 181] width 4 height 4
radio input "true"
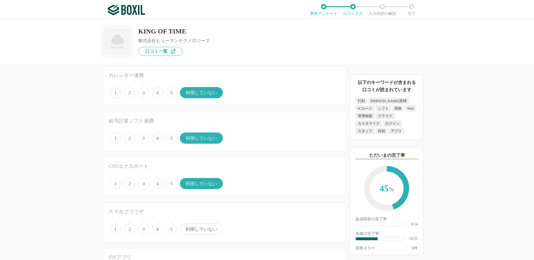
click at [193, 228] on span "利用していない" at bounding box center [201, 229] width 43 height 11
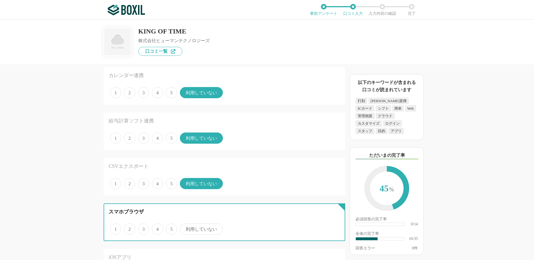
click at [185, 228] on input "利用していない" at bounding box center [183, 227] width 4 height 4
radio input "true"
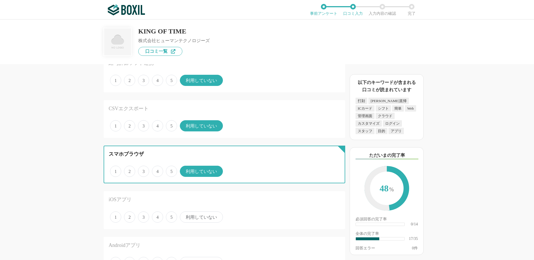
scroll to position [727, 0]
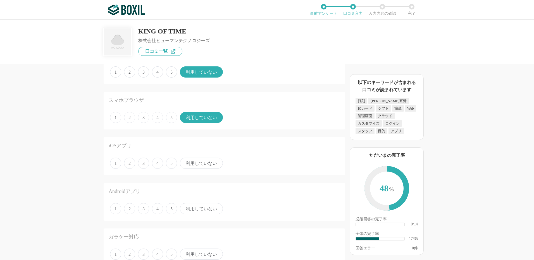
click at [199, 163] on span "利用していない" at bounding box center [201, 163] width 43 height 11
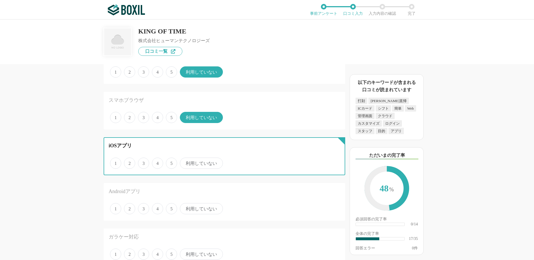
click at [185, 162] on input "利用していない" at bounding box center [183, 161] width 4 height 4
radio input "true"
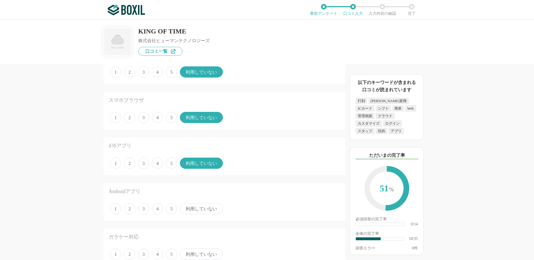
drag, startPoint x: 199, startPoint y: 210, endPoint x: 184, endPoint y: 215, distance: 15.2
click at [199, 210] on span "利用していない" at bounding box center [201, 208] width 43 height 11
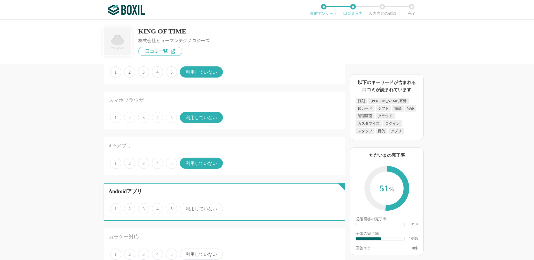
click at [185, 208] on input "利用していない" at bounding box center [183, 206] width 4 height 4
radio input "true"
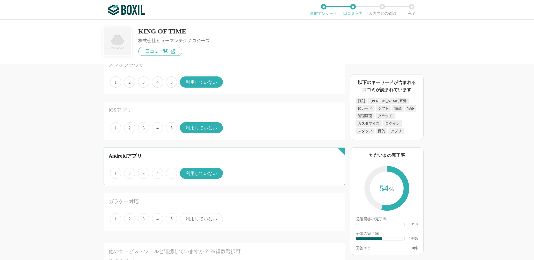
scroll to position [810, 0]
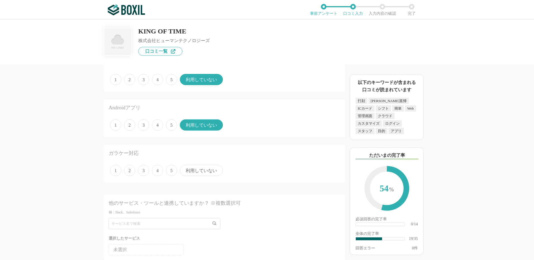
click at [201, 172] on span "利用していない" at bounding box center [201, 170] width 43 height 11
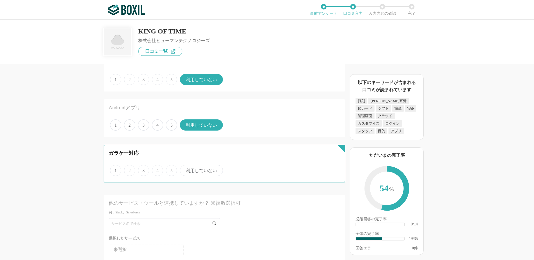
click at [185, 170] on input "利用していない" at bounding box center [183, 168] width 4 height 4
radio input "true"
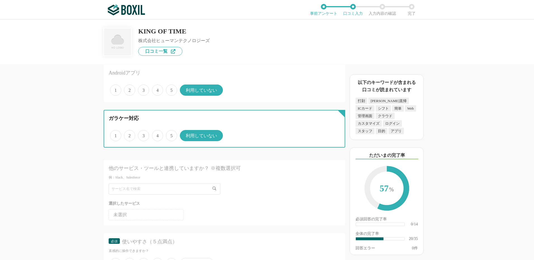
scroll to position [894, 0]
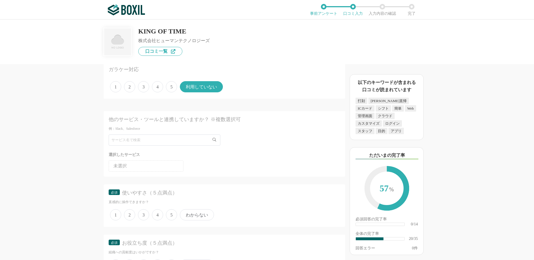
click at [170, 219] on span "5" at bounding box center [171, 215] width 11 height 11
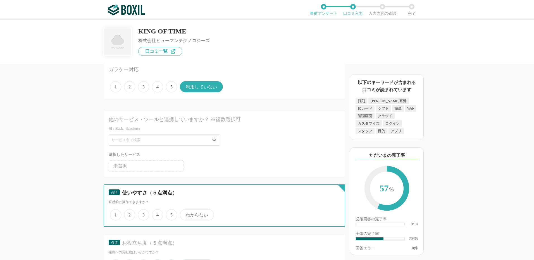
click at [170, 214] on input "5" at bounding box center [169, 212] width 4 height 4
radio input "true"
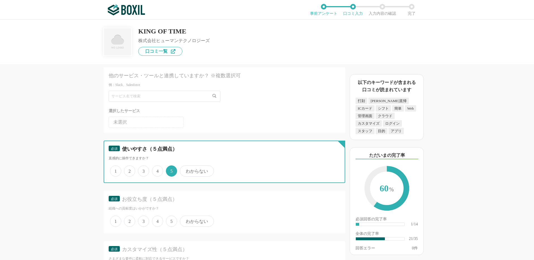
scroll to position [978, 0]
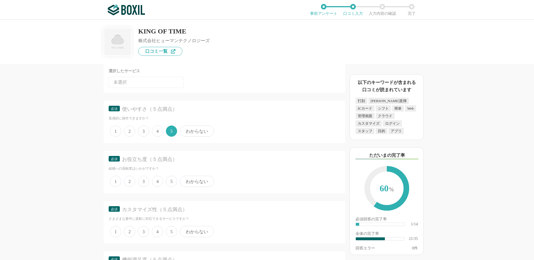
click at [173, 180] on span "5" at bounding box center [171, 181] width 11 height 11
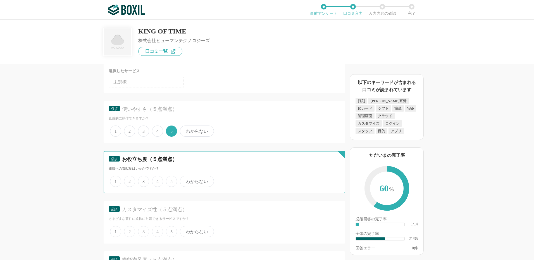
click at [171, 180] on input "5" at bounding box center [169, 179] width 4 height 4
radio input "true"
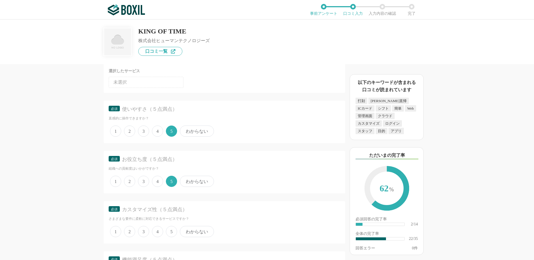
click at [186, 229] on span "わからない" at bounding box center [197, 231] width 34 height 11
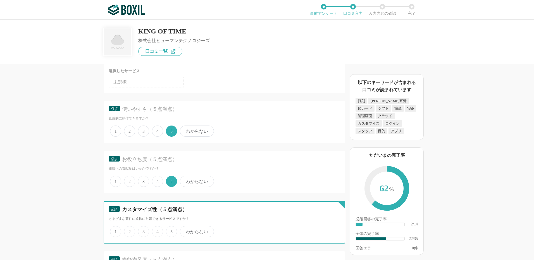
click at [185, 229] on input "わからない" at bounding box center [183, 229] width 4 height 4
radio input "true"
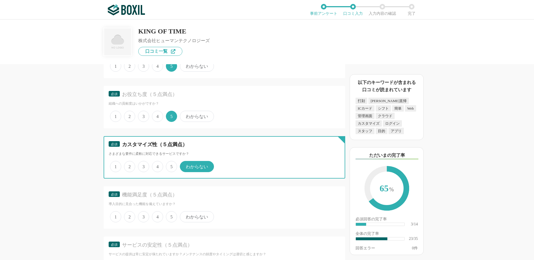
scroll to position [1090, 0]
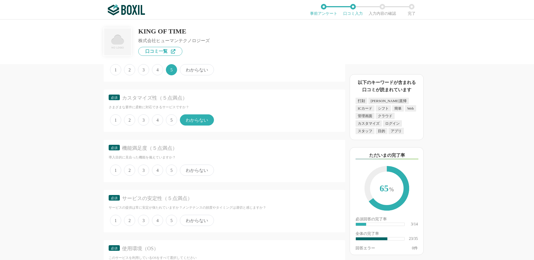
click at [170, 170] on span "5" at bounding box center [171, 170] width 11 height 11
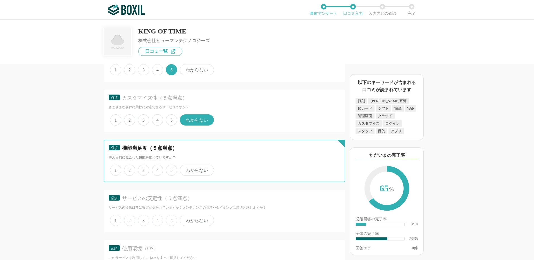
click at [170, 169] on input "5" at bounding box center [169, 168] width 4 height 4
radio input "true"
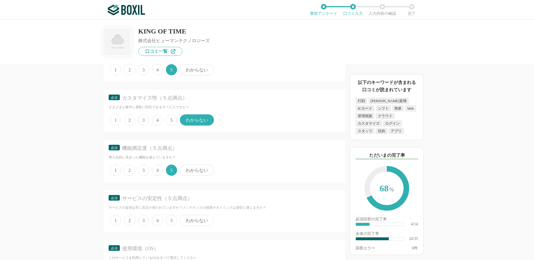
click at [169, 220] on span "5" at bounding box center [171, 220] width 11 height 11
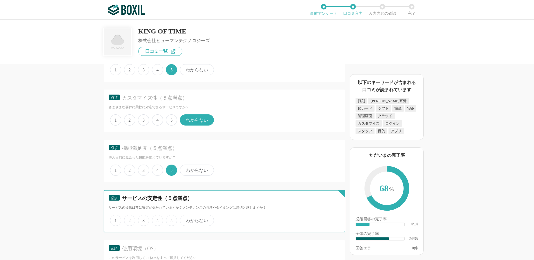
click at [169, 220] on input "5" at bounding box center [169, 218] width 4 height 4
radio input "true"
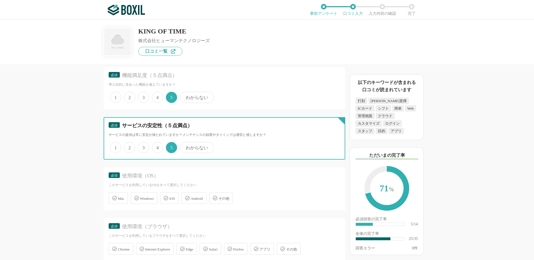
scroll to position [1202, 0]
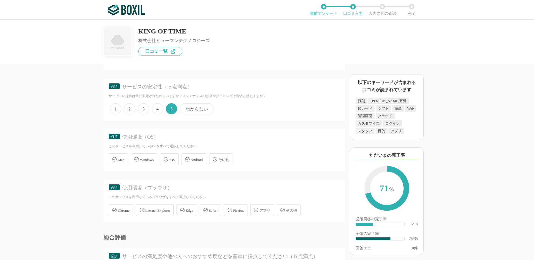
click at [143, 160] on span "Windows" at bounding box center [147, 160] width 14 height 4
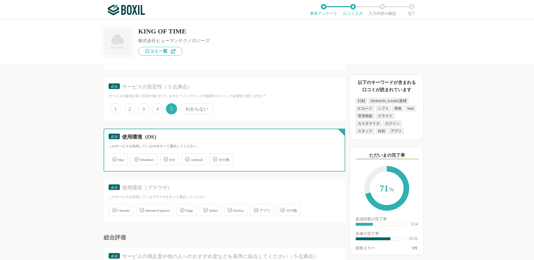
click at [136, 158] on input "Windows" at bounding box center [134, 157] width 4 height 4
checkbox input "true"
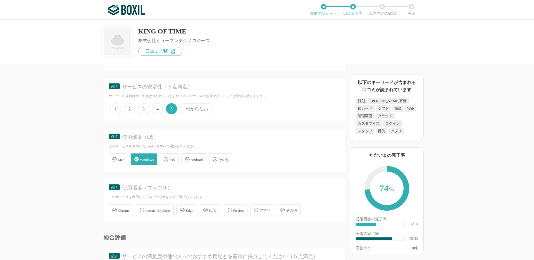
click at [132, 212] on div "Chrome" at bounding box center [121, 211] width 25 height 12
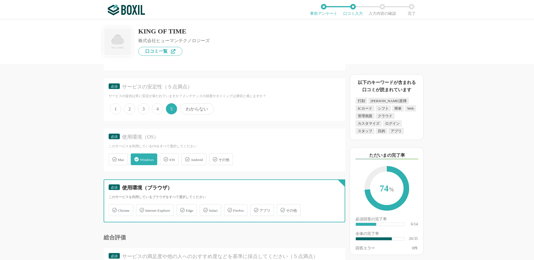
click at [113, 209] on input "Chrome" at bounding box center [112, 207] width 4 height 4
checkbox input "true"
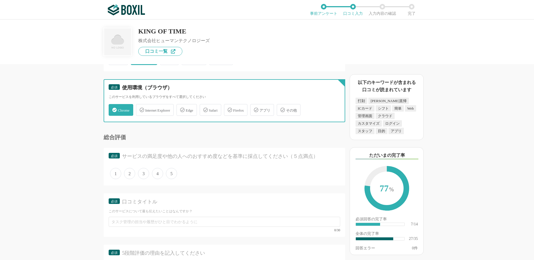
scroll to position [1341, 0]
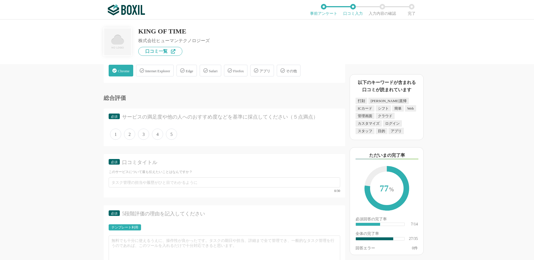
drag, startPoint x: 173, startPoint y: 136, endPoint x: 174, endPoint y: 141, distance: 5.5
click at [173, 136] on span "5" at bounding box center [171, 134] width 11 height 11
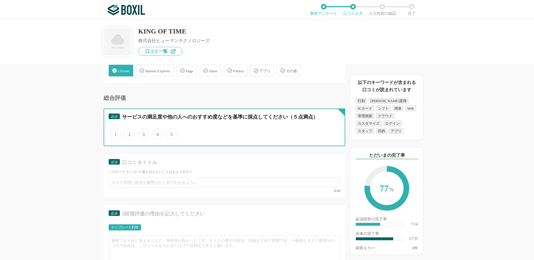
click at [171, 133] on input "5" at bounding box center [169, 132] width 4 height 4
radio input "true"
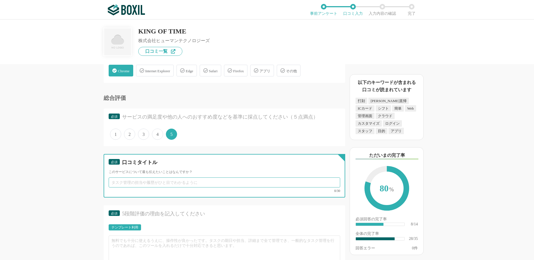
click at [147, 178] on input "text" at bounding box center [225, 183] width 232 height 10
paste input "打刻から集計まで[PERSON_NAME]管理、勤怠管理が格段に効率化"
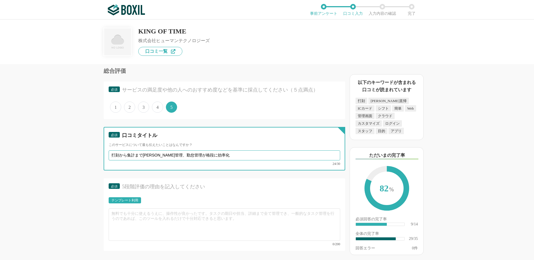
scroll to position [1425, 0]
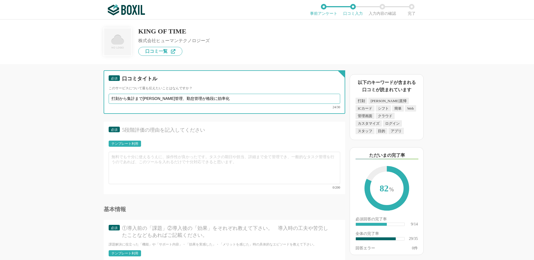
type input "打刻から集計まで[PERSON_NAME]管理、勤怠管理が格段に効率化"
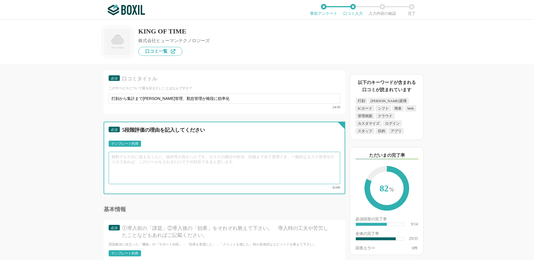
click at [156, 160] on textarea at bounding box center [225, 168] width 232 height 32
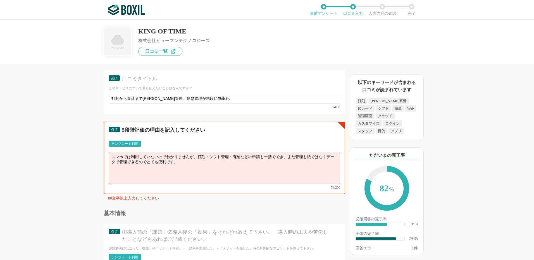
click at [190, 165] on textarea "スマホでは利用していないのでわかりませんが、打刻・シフト管理・有給などの申請も一括ででき、また管理も紙ではなくデータで管理できるのでとても便利です。" at bounding box center [225, 168] width 232 height 32
paste textarea "勤怠データが自動集計されるため、月末処理がスピードアップ"
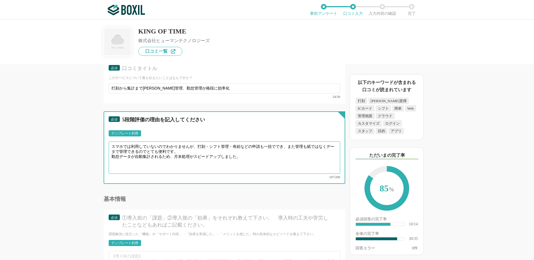
scroll to position [1453, 0]
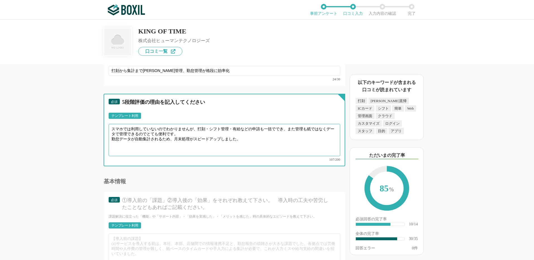
type textarea "スマホでは利用していないのでわかりませんが、打刻・シフト管理・有給などの申請も一括ででき、また管理も紙ではなくデータで管理できるのでとても便利です。 勤怠デー…"
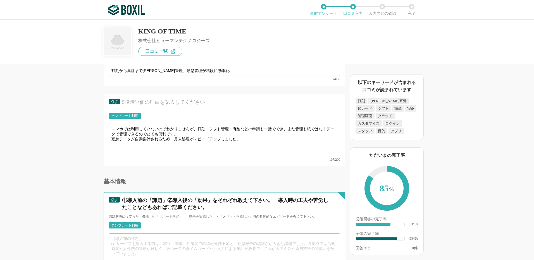
click at [120, 234] on textarea at bounding box center [225, 250] width 232 height 32
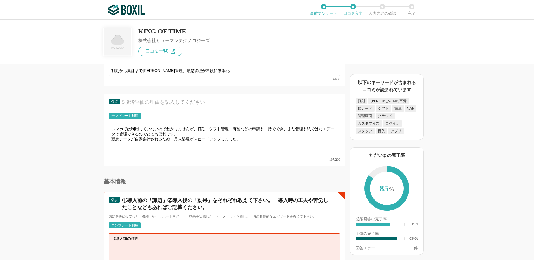
click at [113, 240] on textarea "【導入前の課題】" at bounding box center [225, 250] width 232 height 32
paste textarea "PCやスマホから打刻できるため、出社・在宅・外出など働き方に合わせた管理が可能になった 打刻データが自動で集計されるので、勤怠締め処理が大幅に効率化 残業時間…"
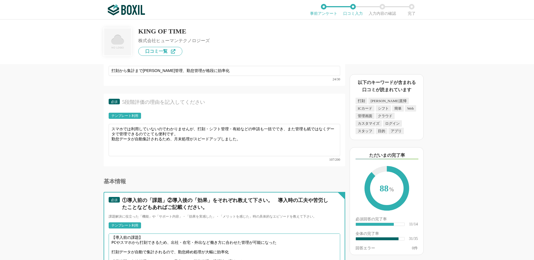
scroll to position [0, 0]
click at [111, 241] on textarea "【導入前の課題】 PCやスマホから打刻できるため、出社・在宅・外出など働き方に合わせた管理が可能になった 打刻データが自動で集計されるので、勤怠締め処理が大幅…" at bounding box center [225, 250] width 232 height 32
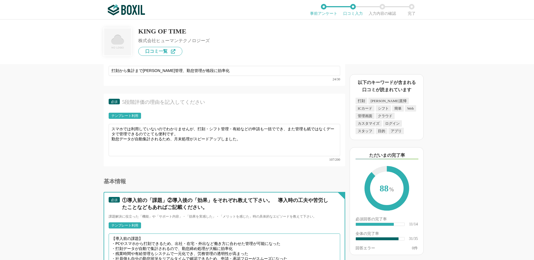
type textarea "【導入前の課題】 ・PCやスマホから打刻できるため、出社・在宅・外出など働き方に合わせた管理が可能になった ・打刻データが自動で集計されるので、勤怠締め処理が…"
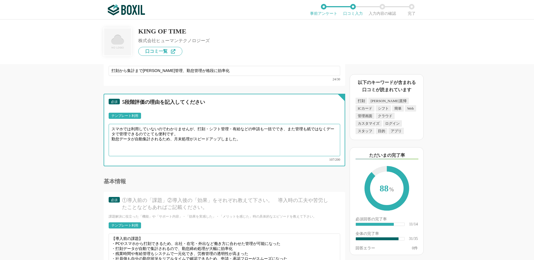
click at [112, 128] on textarea "スマホでは利用していないのでわかりませんが、打刻・シフト管理・有給などの申請も一括ででき、また管理も紙ではなくデータで管理できるのでとても便利です。 勤怠デー…" at bounding box center [225, 140] width 232 height 32
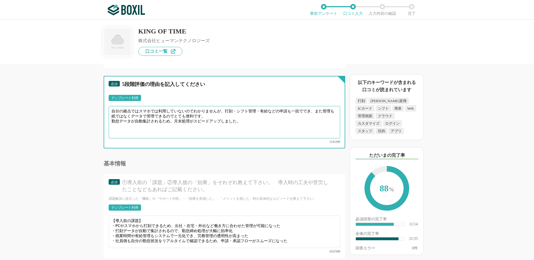
scroll to position [1481, 0]
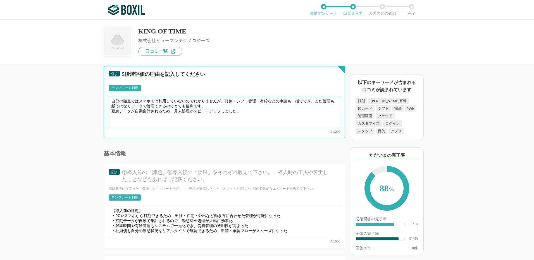
type textarea "自分の拠点ではスマホでは利用していないのでわかりませんが、打刻・シフト管理・有給などの申請も一括ででき、また管理も紙ではなくデータで管理できるのでとても便利で…"
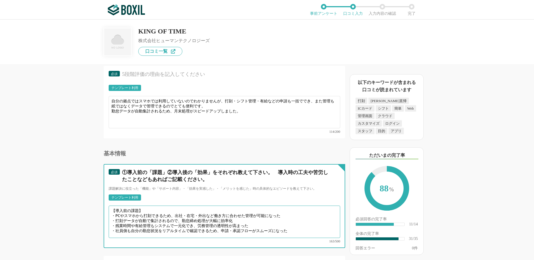
click at [285, 223] on textarea "【導入前の課題】 ・PCやスマホから打刻できるため、出社・在宅・外出など働き方に合わせた管理が可能になった ・打刻データが自動で集計されるので、勤怠締め処理が…" at bounding box center [225, 222] width 232 height 32
click at [289, 224] on textarea "【導入前の課題】 ・PCやスマホから打刻できるため、出社・在宅・外出など働き方に合わせた管理が可能になった ・打刻データが自動で集計されるので、勤怠締め処理が…" at bounding box center [225, 222] width 232 height 32
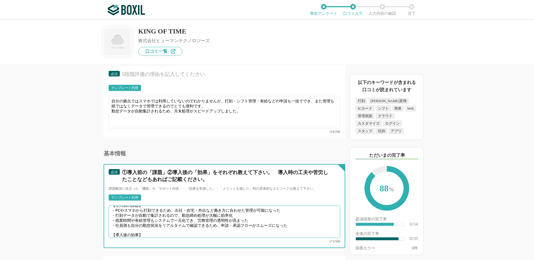
scroll to position [0, 0]
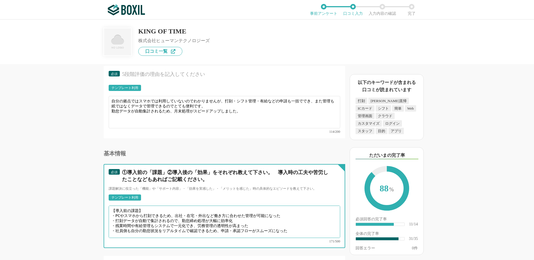
drag, startPoint x: 283, startPoint y: 220, endPoint x: 112, endPoint y: 213, distance: 171.2
click at [112, 213] on textarea "【導入前の課題】 ・PCやスマホから打刻できるため、出社・在宅・外出など働き方に合わせた管理が可能になった ・打刻データが自動で集計されるので、勤怠締め処理が…" at bounding box center [225, 222] width 232 height 32
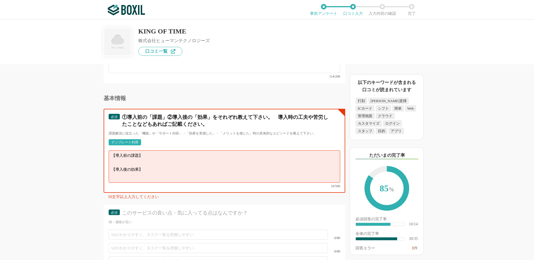
scroll to position [1537, 0]
click at [113, 168] on textarea "【導入前の課題】 【導入後の効果】" at bounding box center [225, 166] width 232 height 32
paste textarea "・PCやスマホから打刻できるため、出社・在宅・外出など働き方に合わせた管理が可能になった ・打刻データが自動で集計されるので、勤怠締め処理が大幅に効率化 ・残…"
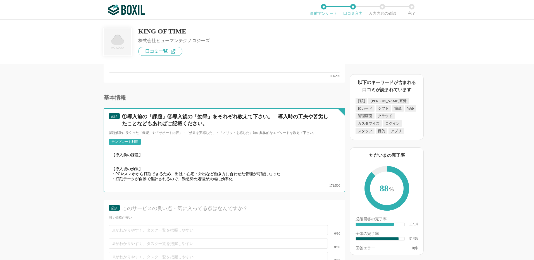
scroll to position [5, 0]
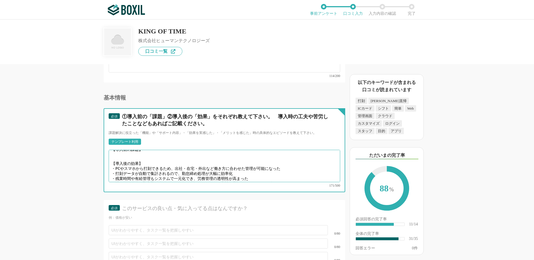
click at [116, 152] on textarea "【導入前の課題】 【導入後の効果】 ・PCやスマホから打刻できるため、出社・在宅・外出など働き方に合わせた管理が可能になった ・打刻データが自動で集計されるの…" at bounding box center [225, 166] width 232 height 32
paste textarea "タイムカードや紙での管理では集計に時間がかかっていた Excelでの手入力・管理はミスが多く、修正作業に工数が発生していた 在宅勤務や外出時の打刻ができず、勤…"
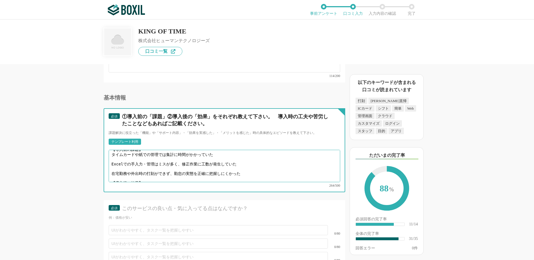
click at [113, 150] on textarea "【導入前の課題】 タイムカードや紙での管理では集計に時間がかかっていた Excelでの手入力・管理はミスが多く、修正作業に工数が発生していた 在宅勤務や外出時…" at bounding box center [225, 166] width 232 height 32
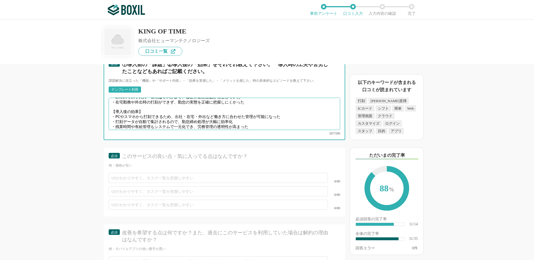
scroll to position [1593, 0]
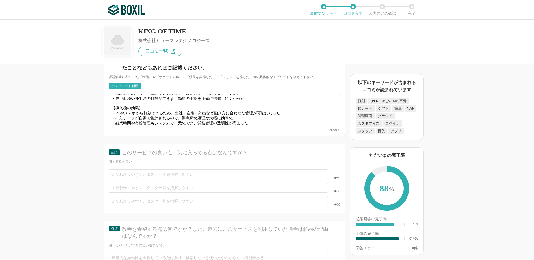
type textarea "【導入前の課題】 ・タイムカードや紙での管理では集計に時間がかかっていた ・Excelでの手入力・管理はミスが多く、修正作業に工数が発生していた ・在宅勤務や…"
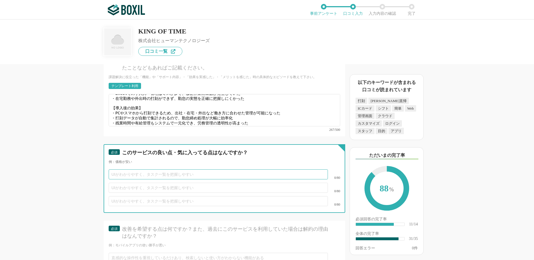
click at [128, 170] on input "text" at bounding box center [218, 175] width 219 height 10
paste input "多様な打刻方法（PC・スマホ・ICカードなど柔軟に選べる）"
type input "多様な打刻方法（PC・スマホ・ICカードなど柔軟に選べる）"
click at [128, 183] on input "text" at bounding box center [218, 188] width 219 height 10
paste input "勤怠データが自動集計されるため、月末処理がスピードアップ"
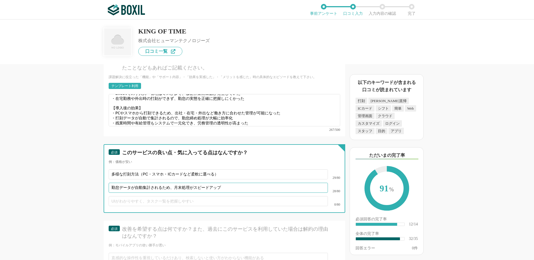
type input "勤怠データが自動集計されるため、月末処理がスピードアップ"
click at [115, 196] on input "text" at bounding box center [218, 201] width 219 height 10
paste input "在宅勤務やフレックスにも対応可能で、働き方改革にマッチ"
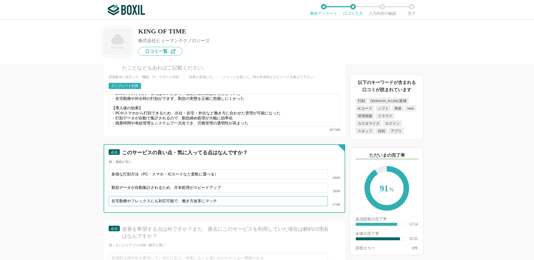
scroll to position [1705, 0]
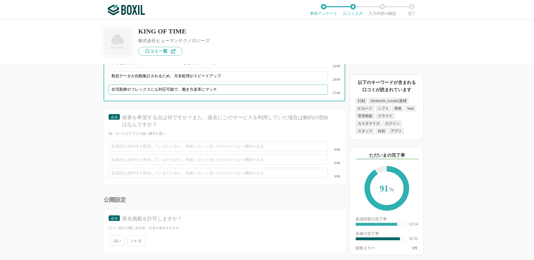
type input "在宅勤務やフレックスにも対応可能で、働き方改革にマッチ"
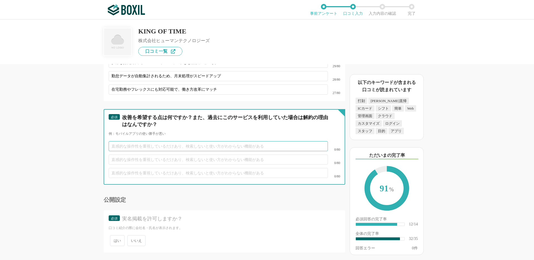
click at [122, 141] on input "text" at bounding box center [218, 146] width 219 height 10
paste input "設定画面がやや複雑で、初期導入時に迷いやすい"
type input "設定画面がやや複雑で、初期導入時に迷いやすい"
click at [127, 155] on input "text" at bounding box center [218, 160] width 219 height 10
paste input "ネット環境依存のため、回線トラブル時のリスクがある"
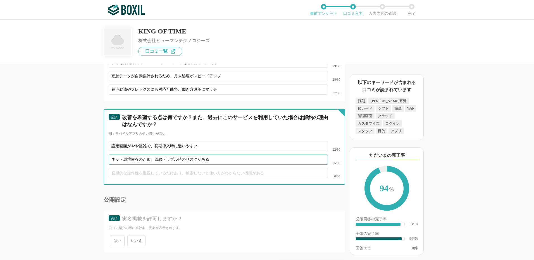
type input "ネット環境依存のため、回線トラブル時のリスクがある"
click at [137, 168] on input "text" at bounding box center [218, 173] width 219 height 10
paste input "権限管理や承認フローのカスタマイズがもっと直感的にできると便利"
type input "権限管理や承認フローのカスタマイズがもっと直感的にできると便利"
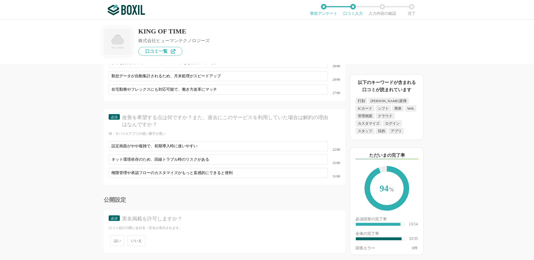
click at [140, 236] on span "いいえ" at bounding box center [136, 241] width 18 height 11
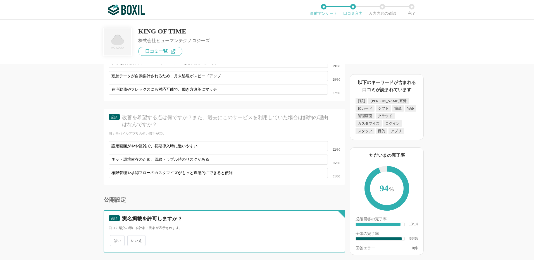
click at [132, 236] on input "いいえ" at bounding box center [131, 238] width 4 height 4
radio input "true"
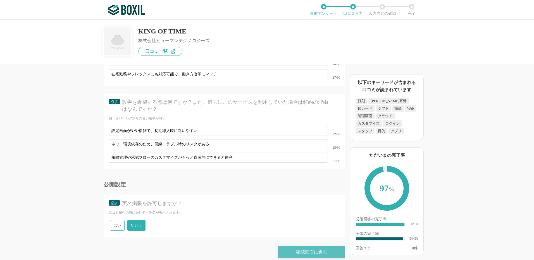
click at [314, 246] on div "確認画面に進む" at bounding box center [311, 252] width 67 height 12
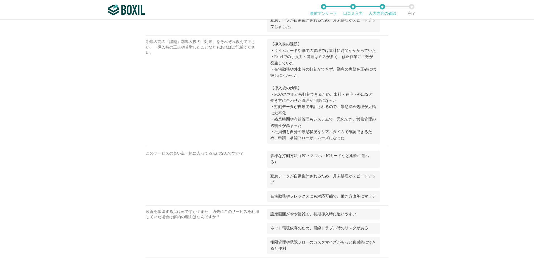
scroll to position [755, 0]
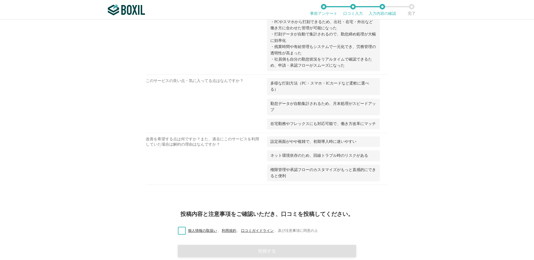
click at [179, 228] on label "個人情報の取扱い 、 利用規約 、 口コミガイドライン 、 及び注意事項に同意の上" at bounding box center [246, 231] width 144 height 6
click at [0, 0] on input "個人情報の取扱い 、 利用規約 、 口コミガイドライン 、 及び注意事項に同意の上" at bounding box center [0, 0] width 0 height 0
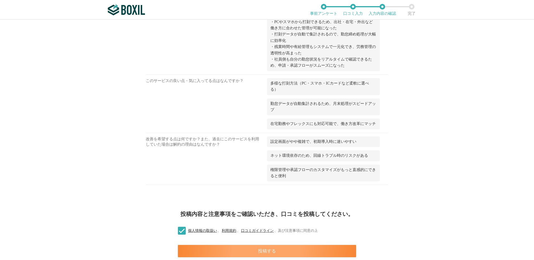
click at [260, 245] on div "投稿する" at bounding box center [267, 251] width 178 height 12
